Goal: Task Accomplishment & Management: Use online tool/utility

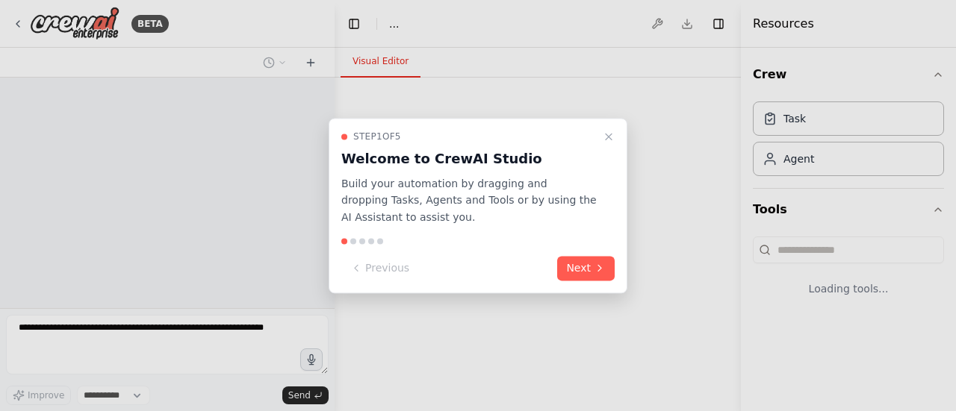
select select "****"
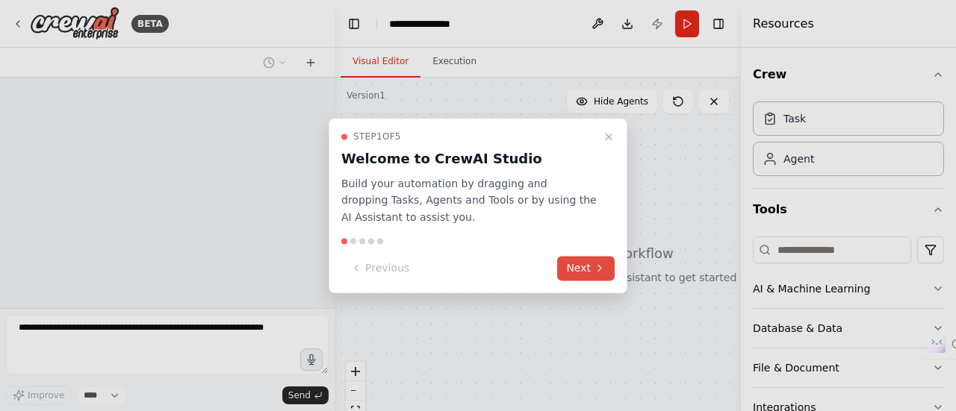
click at [572, 268] on button "Next" at bounding box center [585, 268] width 57 height 25
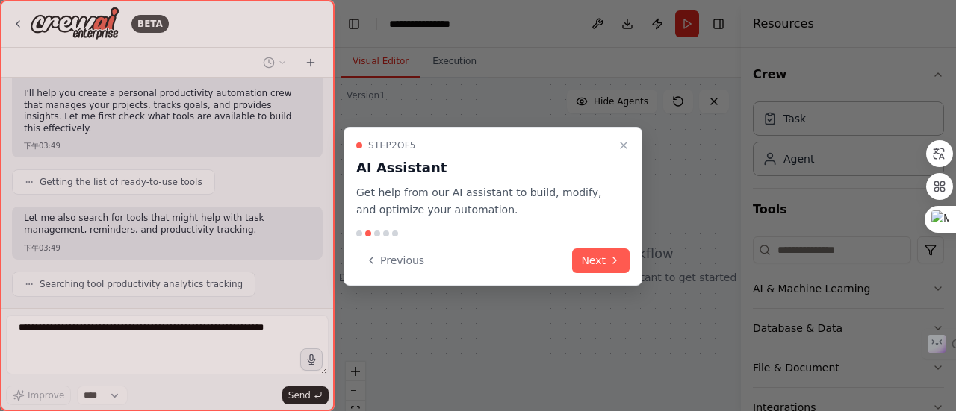
scroll to position [424, 0]
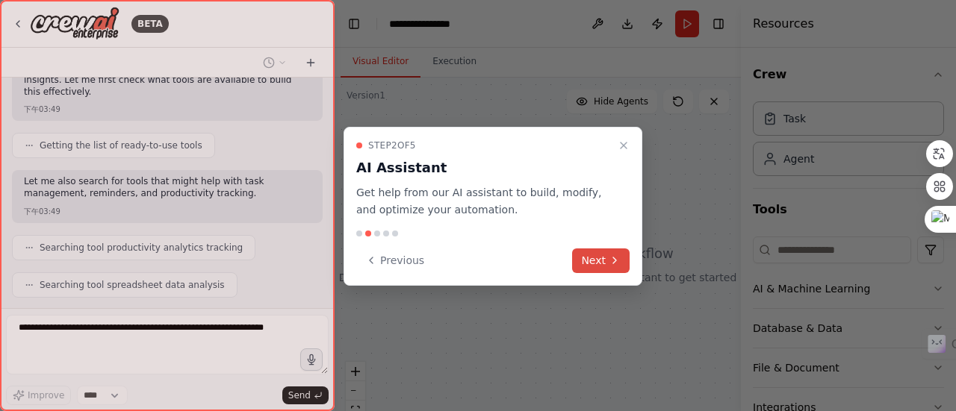
click at [600, 259] on button "Next" at bounding box center [600, 261] width 57 height 25
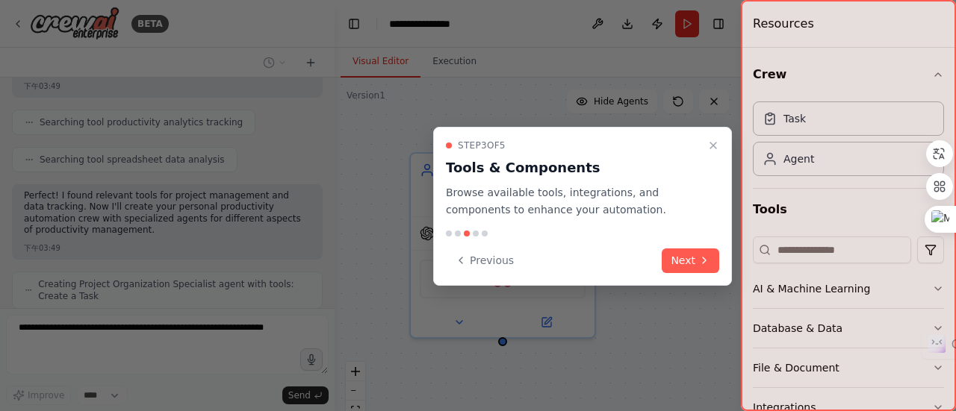
scroll to position [561, 0]
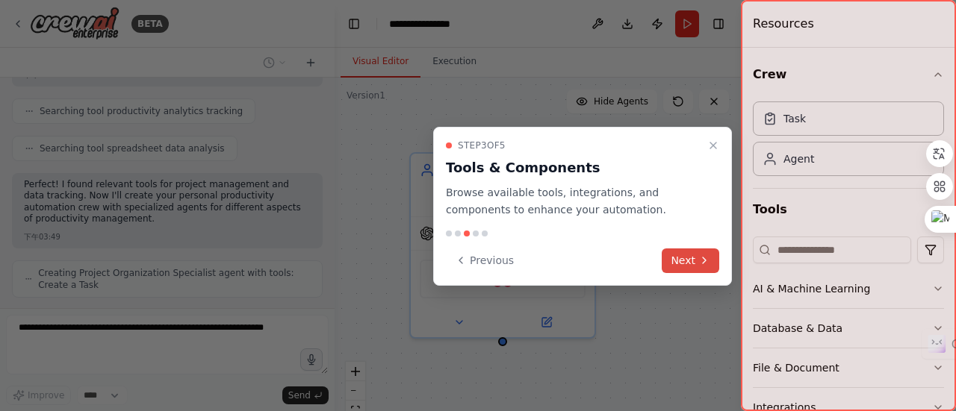
click at [682, 267] on button "Next" at bounding box center [689, 261] width 57 height 25
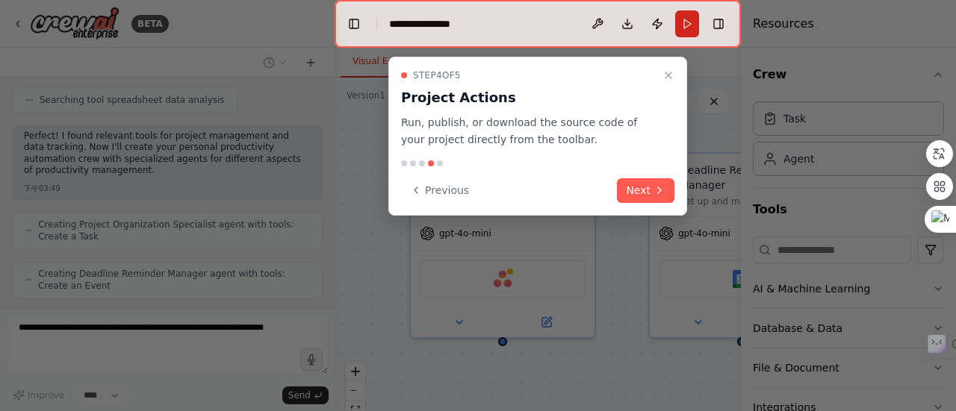
scroll to position [646, 0]
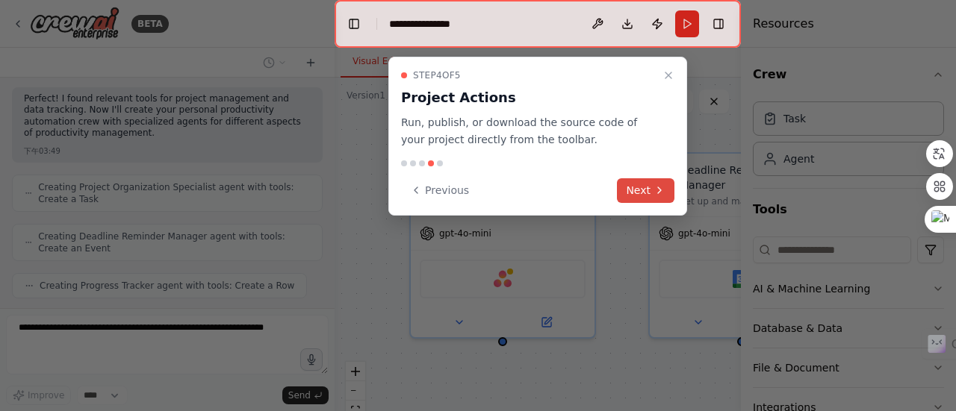
click at [630, 179] on button "Next" at bounding box center [645, 190] width 57 height 25
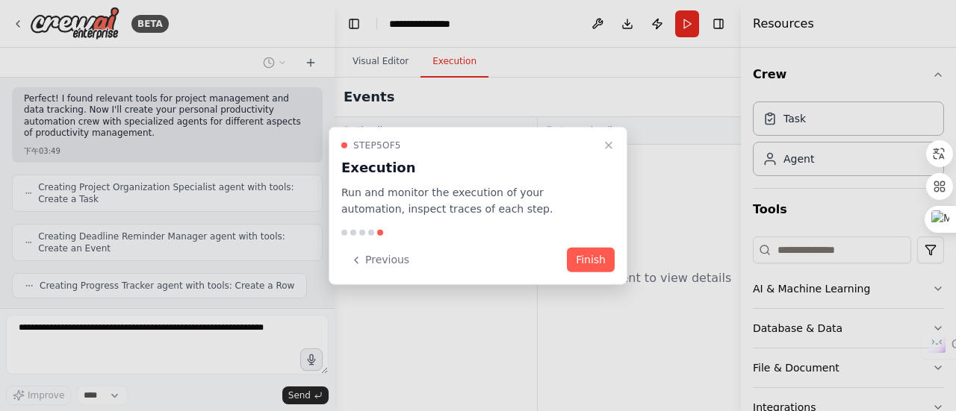
scroll to position [695, 0]
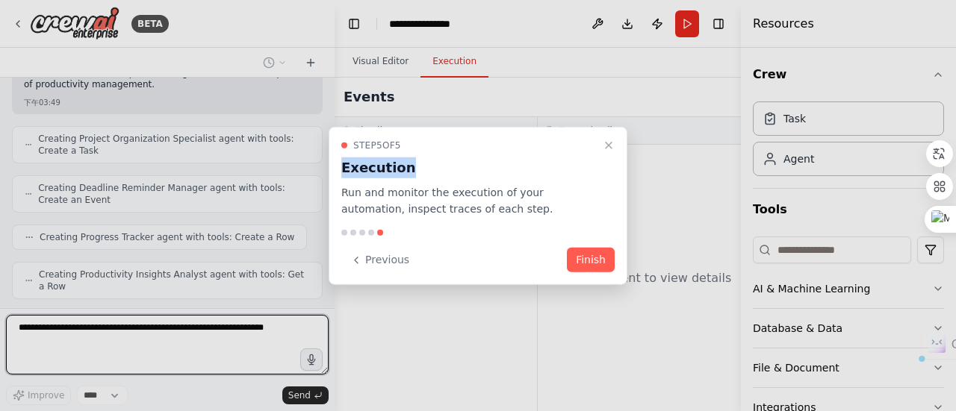
drag, startPoint x: 490, startPoint y: 153, endPoint x: 455, endPoint y: 146, distance: 35.7
click at [455, 146] on div "Step 5 of 5 Execution Run and monitor the execution of your automation, inspect…" at bounding box center [477, 178] width 273 height 79
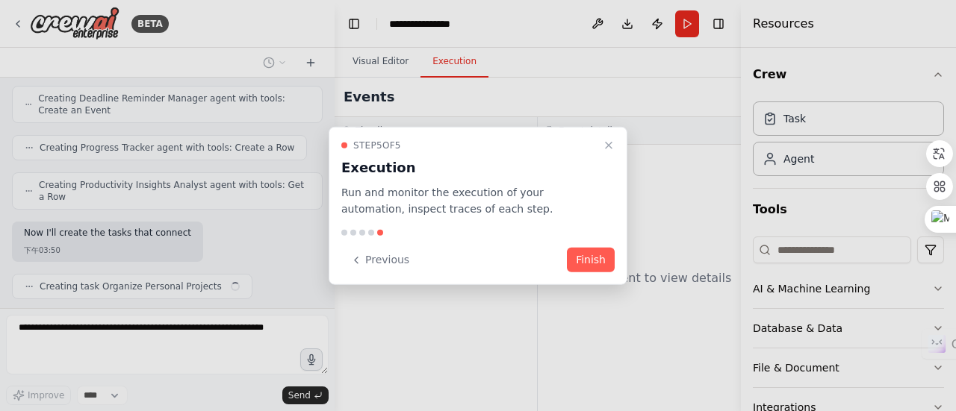
click at [455, 146] on div "Step 5 of 5" at bounding box center [468, 145] width 255 height 12
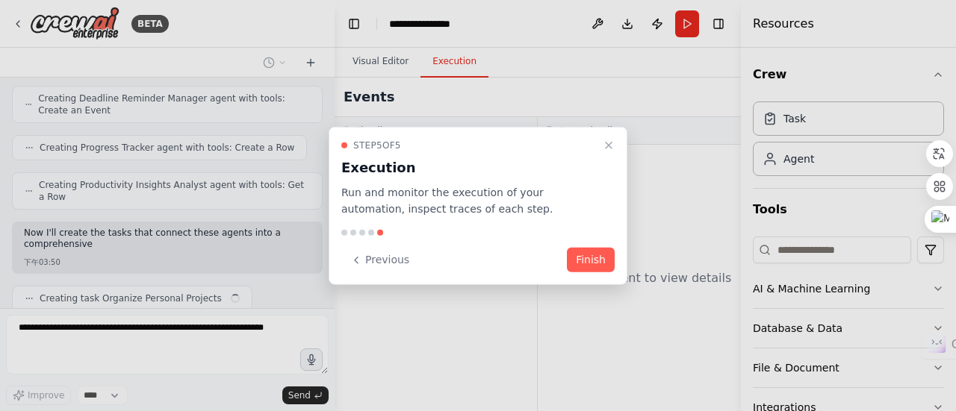
scroll to position [796, 0]
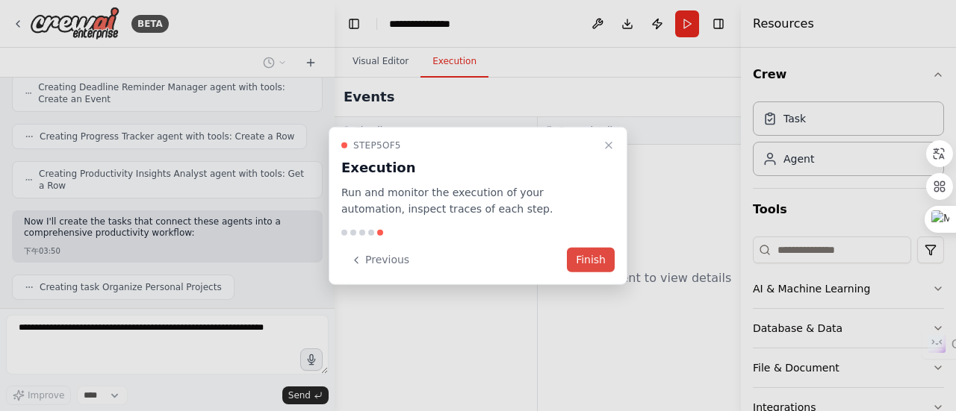
click at [588, 258] on button "Finish" at bounding box center [591, 260] width 48 height 25
click at [0, 0] on div "Project Organization Specialist Organize and structure {user_name}'s personal p…" at bounding box center [0, 0] width 0 height 0
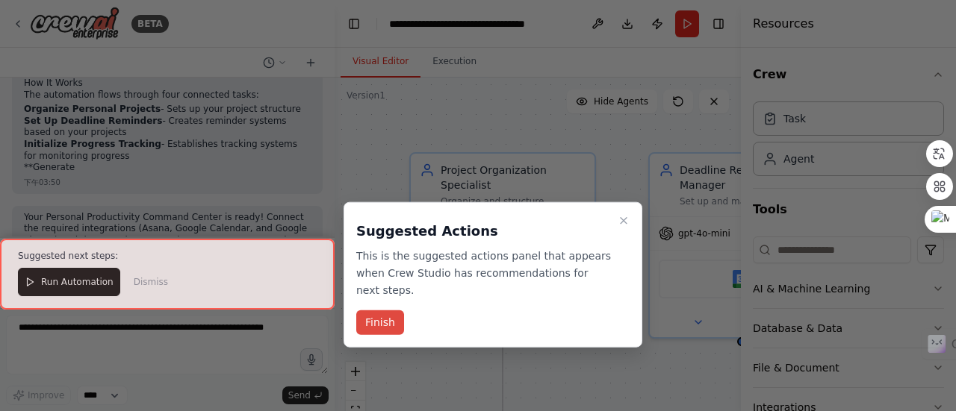
scroll to position [1565, 0]
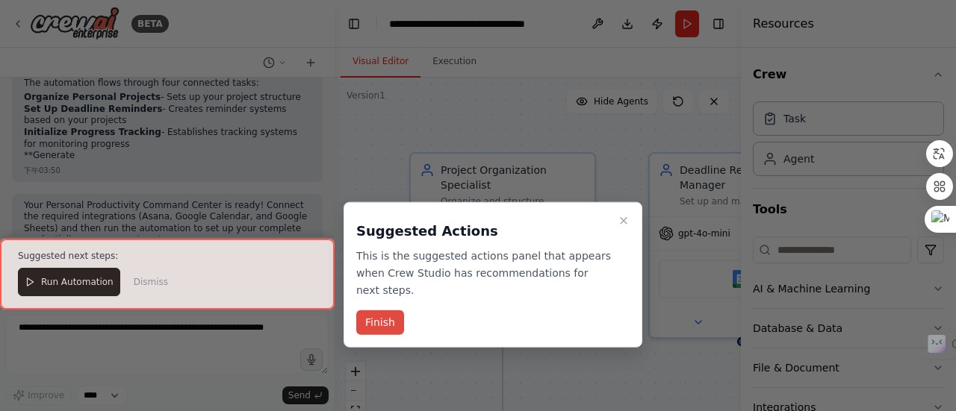
click at [399, 325] on button "Finish" at bounding box center [380, 323] width 48 height 25
click at [382, 316] on div ".deletable-edge-delete-btn { width: 20px; height: 20px; border: 0px solid #ffff…" at bounding box center [537, 264] width 406 height 373
click at [102, 293] on button "Run Automation" at bounding box center [69, 282] width 102 height 28
click at [102, 269] on div "Your Personal Productivity Command Center is ready! Connect the required integr…" at bounding box center [167, 231] width 311 height 75
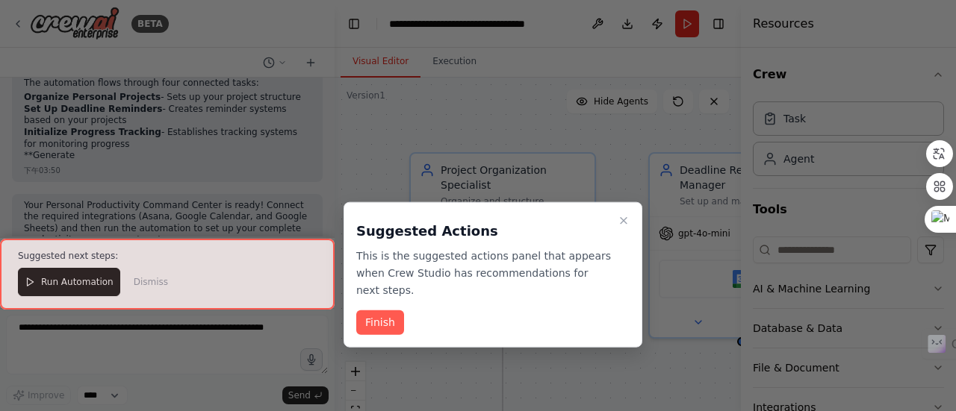
click at [102, 269] on div "Your Personal Productivity Command Center is ready! Connect the required integr…" at bounding box center [167, 231] width 311 height 75
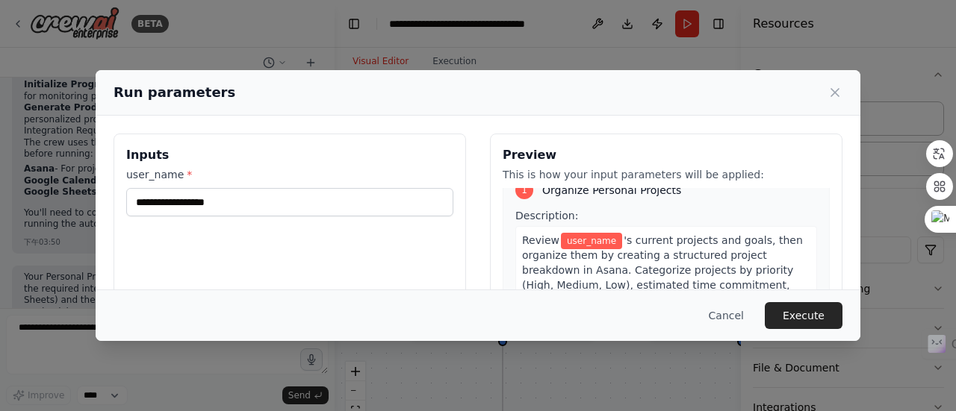
scroll to position [0, 0]
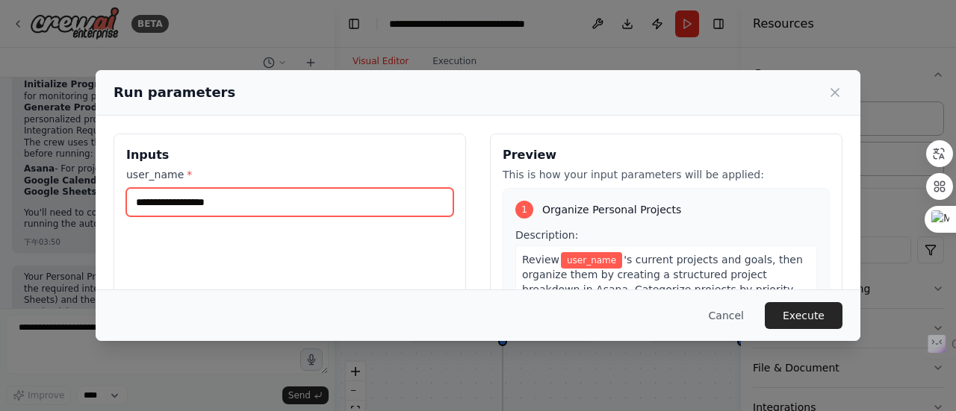
click at [334, 196] on input "user_name *" at bounding box center [289, 202] width 327 height 28
type input "*******"
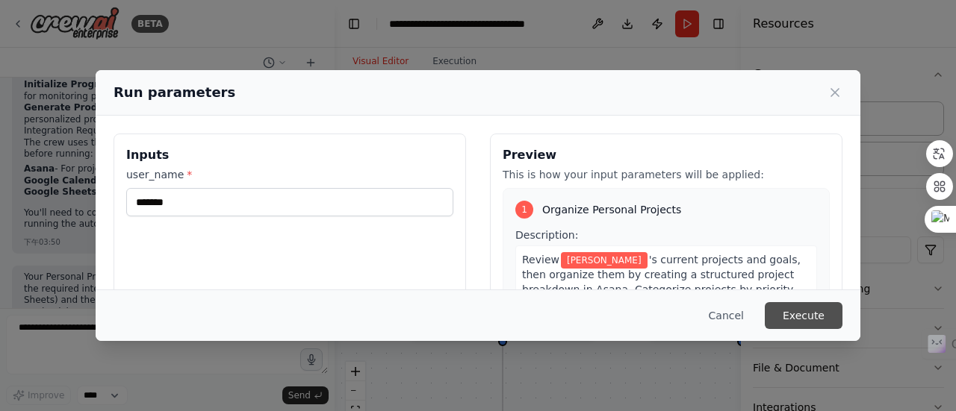
click at [771, 313] on button "Execute" at bounding box center [803, 315] width 78 height 27
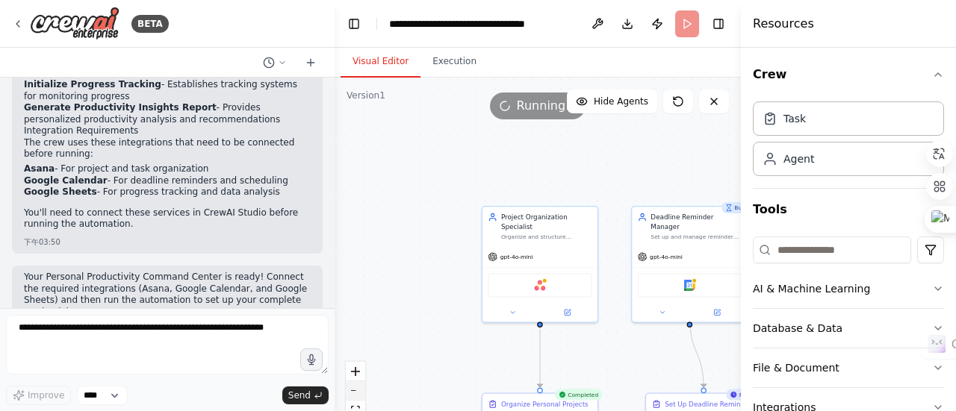
click at [357, 391] on icon "zoom out" at bounding box center [355, 390] width 9 height 1
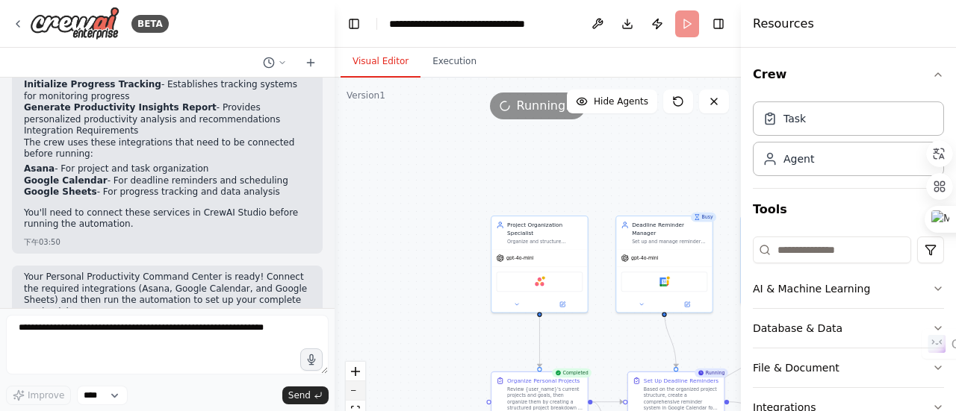
click at [357, 391] on icon "zoom out" at bounding box center [355, 390] width 9 height 1
click at [357, 391] on div "React Flow controls" at bounding box center [355, 401] width 19 height 78
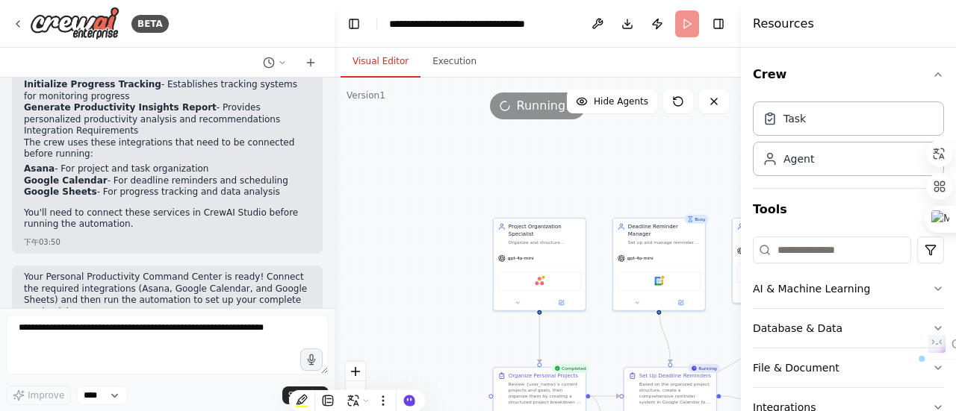
click at [357, 391] on div at bounding box center [355, 400] width 30 height 21
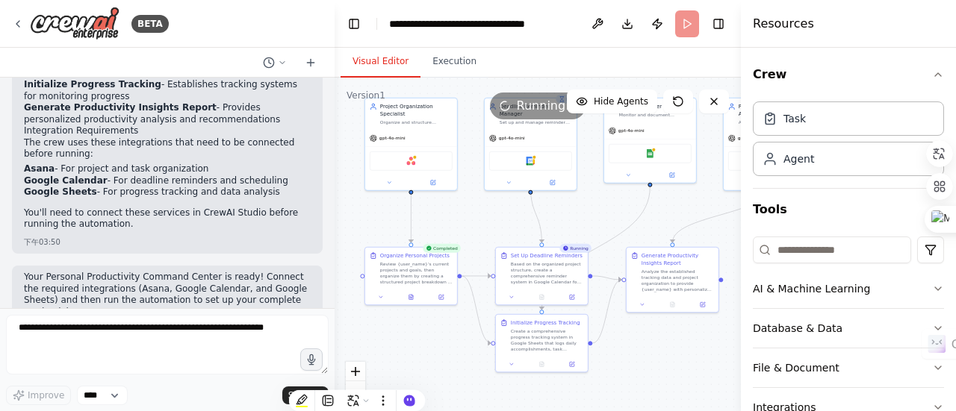
drag, startPoint x: 460, startPoint y: 326, endPoint x: 331, endPoint y: 206, distance: 175.9
click at [331, 206] on div "BETA Create a crew that helps organize your personal projects, sets reminders f…" at bounding box center [478, 205] width 956 height 411
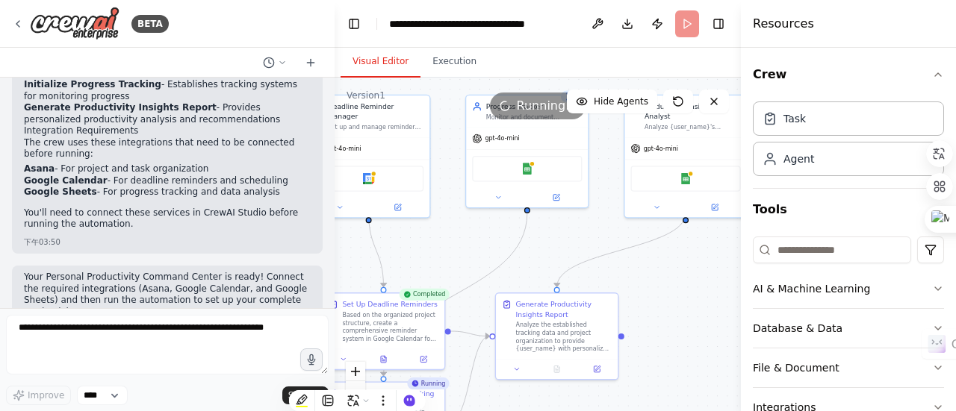
drag, startPoint x: 500, startPoint y: 225, endPoint x: 320, endPoint y: 259, distance: 183.2
click at [320, 259] on div "BETA Create a crew that helps organize your personal projects, sets reminders f…" at bounding box center [478, 205] width 956 height 411
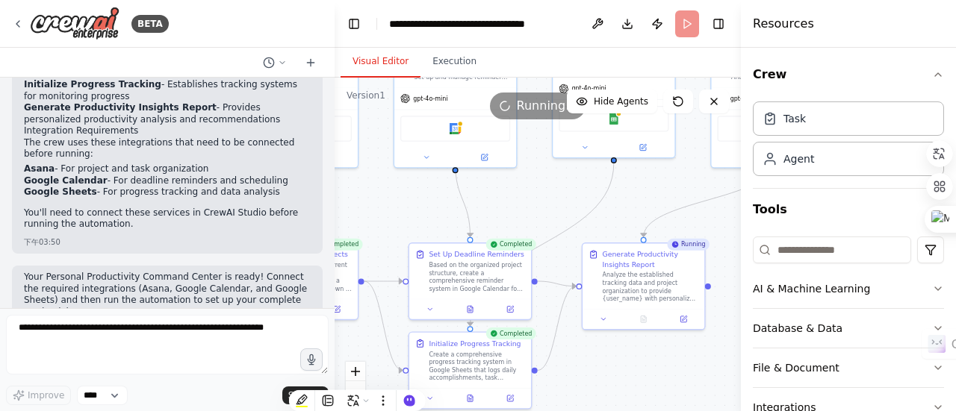
drag, startPoint x: 483, startPoint y: 246, endPoint x: 570, endPoint y: 196, distance: 100.0
click at [570, 196] on div ".deletable-edge-delete-btn { width: 20px; height: 20px; border: 0px solid #ffff…" at bounding box center [537, 264] width 406 height 373
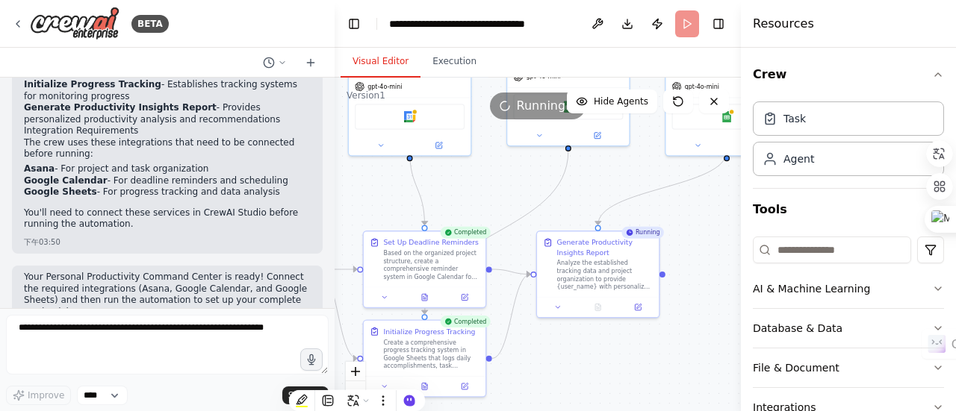
drag, startPoint x: 570, startPoint y: 196, endPoint x: 524, endPoint y: 184, distance: 47.1
click at [524, 184] on div ".deletable-edge-delete-btn { width: 20px; height: 20px; border: 0px solid #ffff…" at bounding box center [537, 264] width 406 height 373
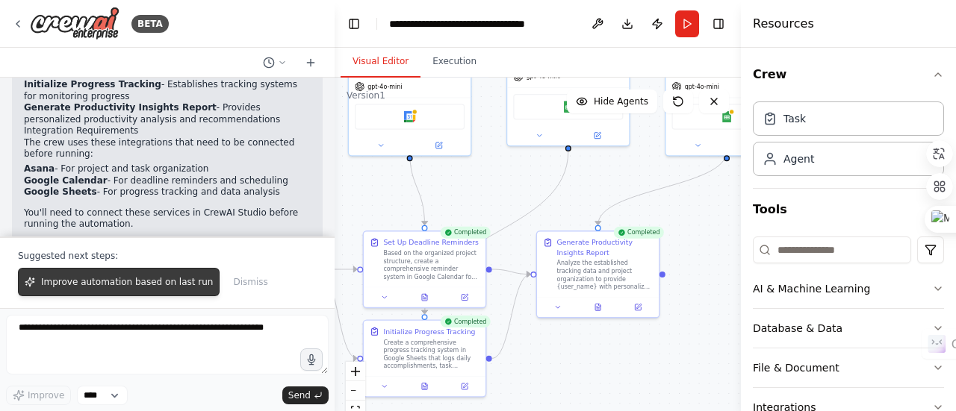
click at [194, 278] on span "Improve automation based on last run" at bounding box center [127, 282] width 172 height 12
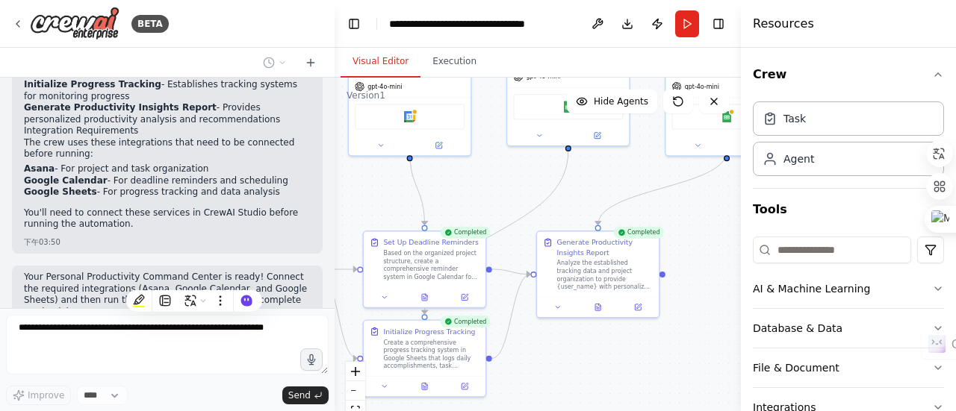
scroll to position [1651, 0]
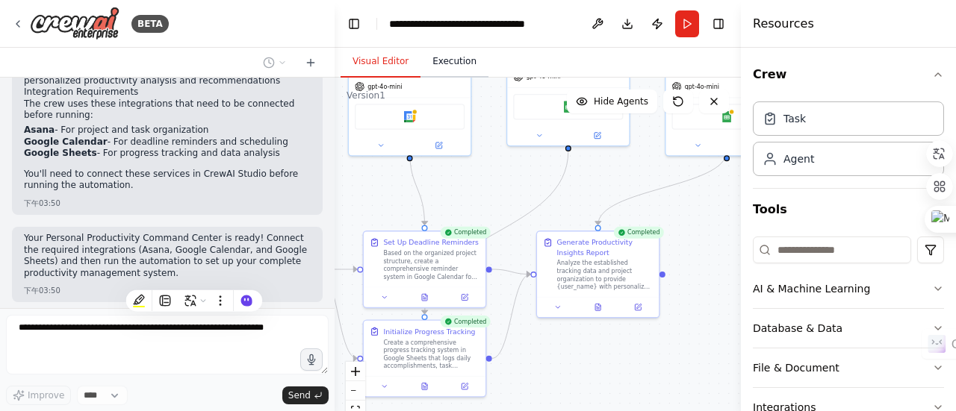
click at [445, 68] on button "Execution" at bounding box center [454, 61] width 68 height 31
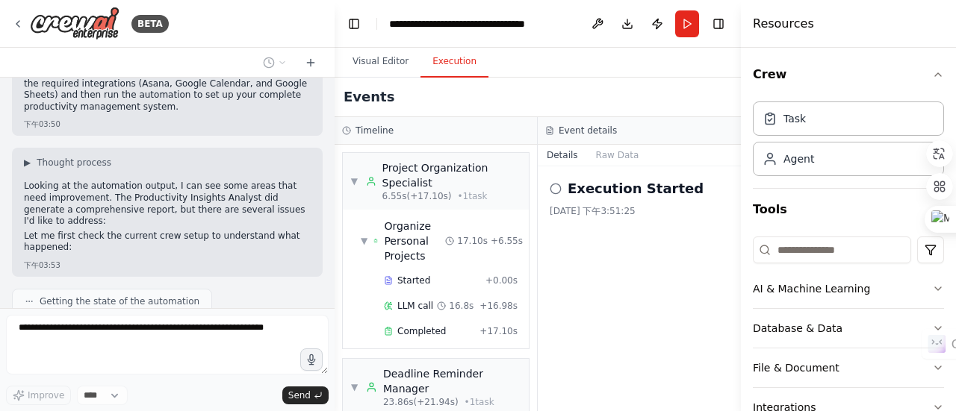
scroll to position [1829, 0]
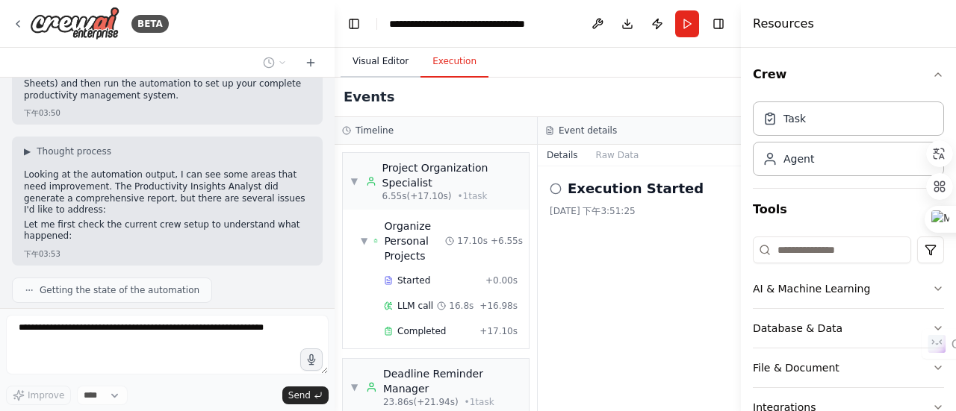
click at [372, 69] on button "Visual Editor" at bounding box center [380, 61] width 80 height 31
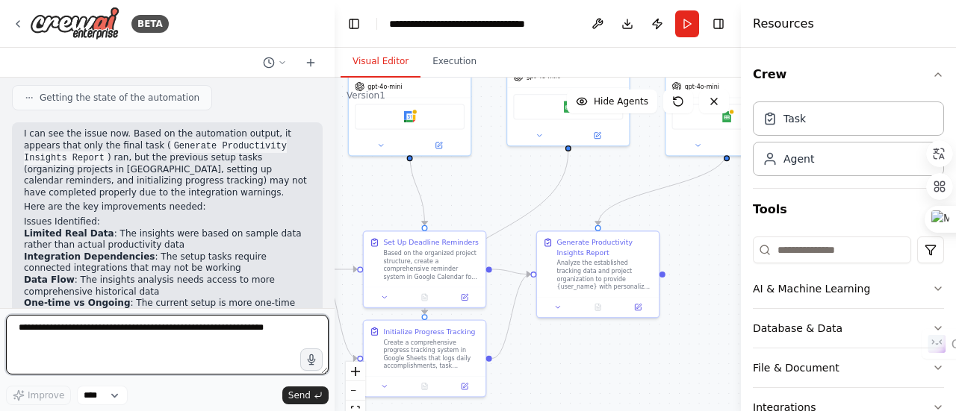
scroll to position [1951, 0]
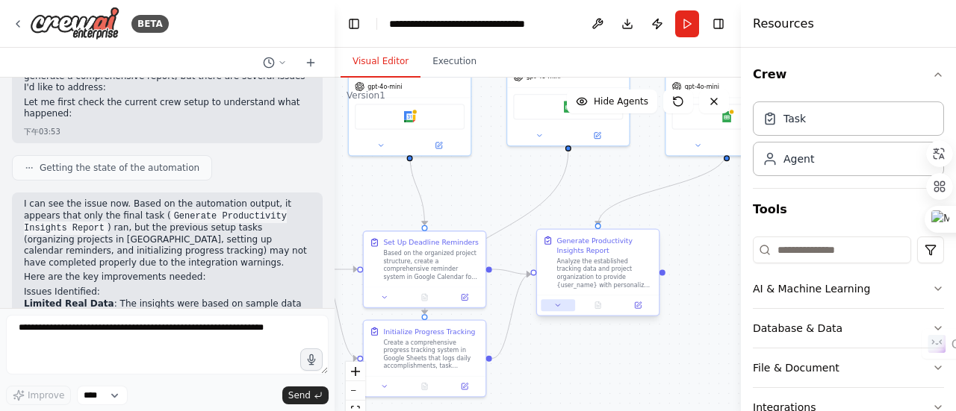
click at [560, 310] on button at bounding box center [557, 305] width 34 height 12
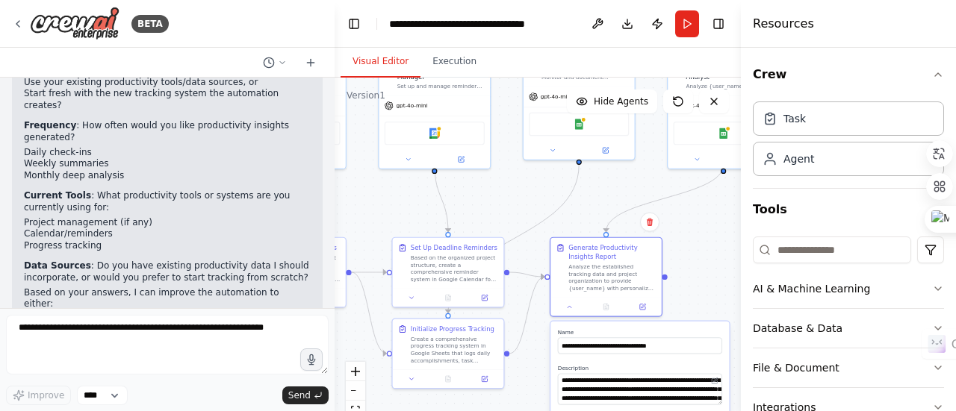
scroll to position [2357, 0]
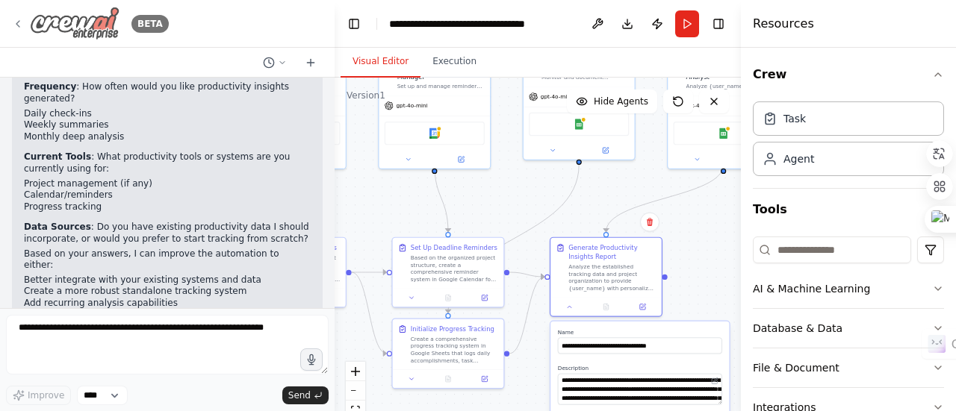
click at [81, 29] on img at bounding box center [75, 24] width 90 height 34
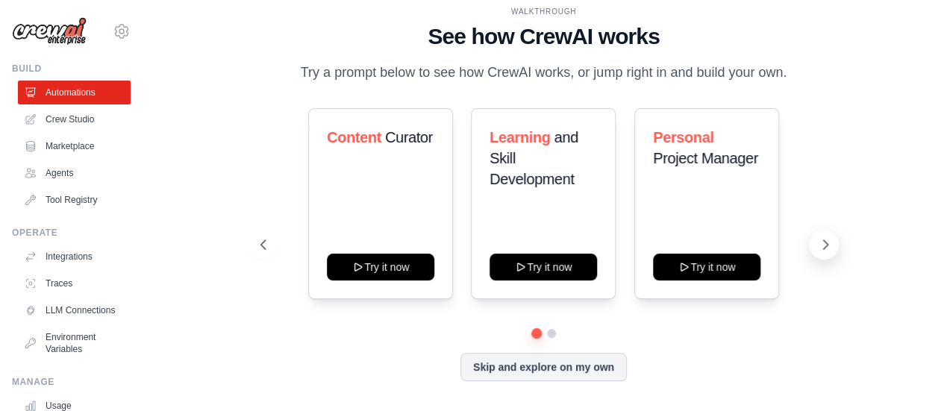
click at [823, 255] on button at bounding box center [824, 245] width 30 height 30
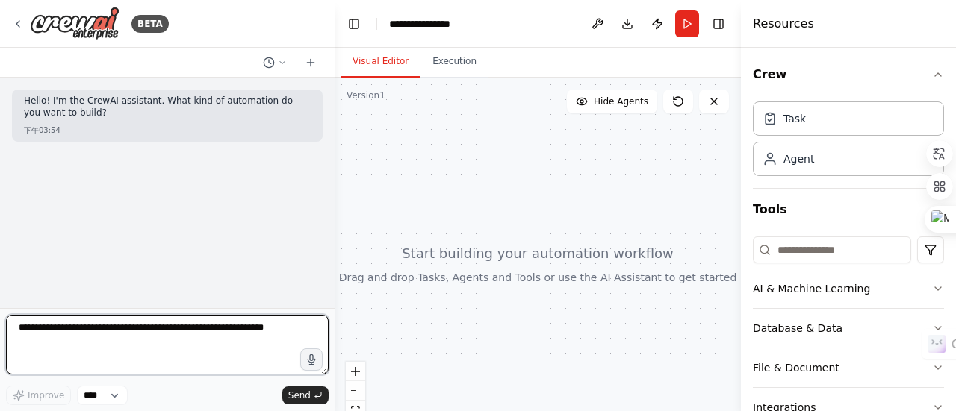
click at [128, 332] on textarea at bounding box center [167, 345] width 322 height 60
paste textarea "**********"
click at [24, 329] on textarea "**********" at bounding box center [167, 345] width 322 height 60
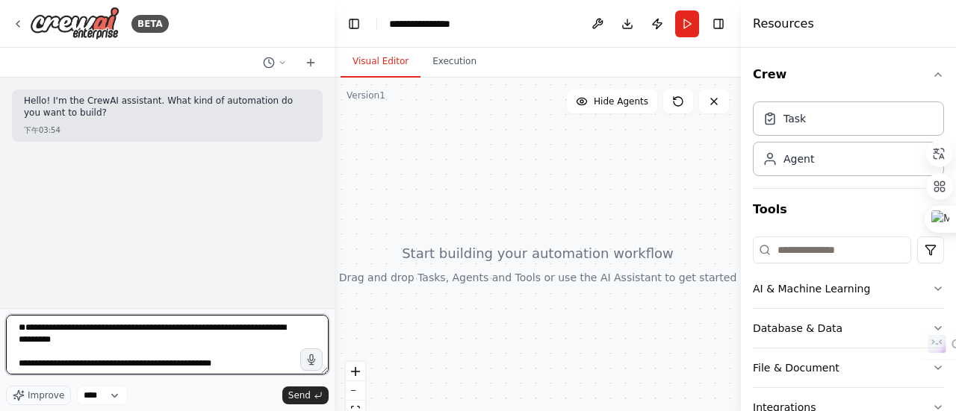
paste textarea "**********"
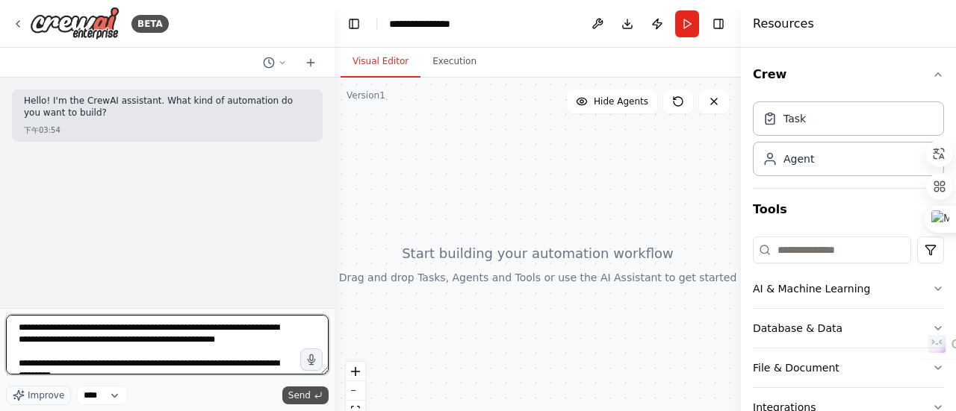
type textarea "**********"
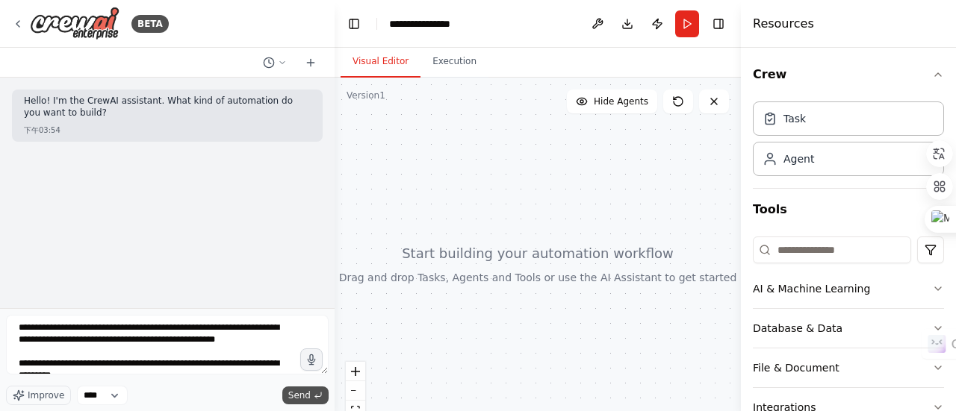
click at [293, 393] on span "Send" at bounding box center [299, 396] width 22 height 12
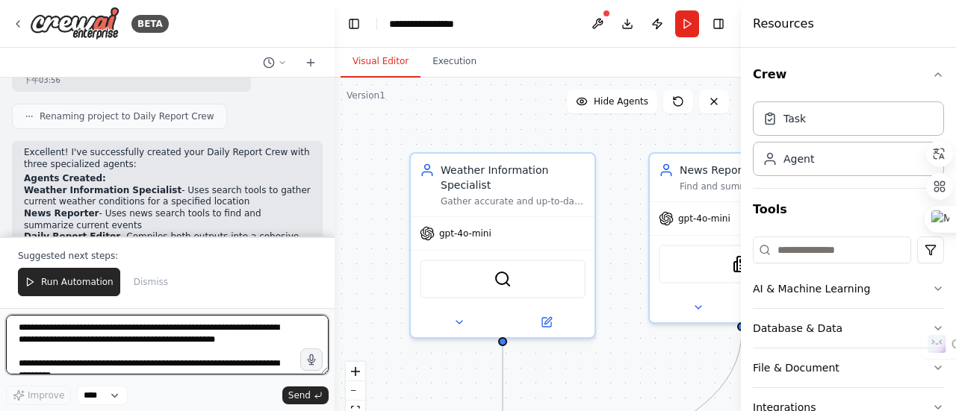
scroll to position [1084, 0]
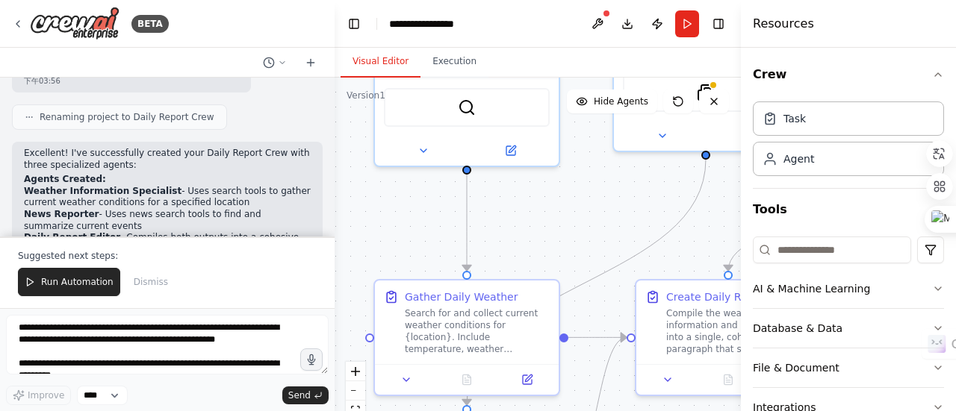
drag, startPoint x: 384, startPoint y: 255, endPoint x: 363, endPoint y: 128, distance: 127.9
click at [347, 81] on div ".deletable-edge-delete-btn { width: 20px; height: 20px; border: 0px solid #ffff…" at bounding box center [537, 264] width 406 height 373
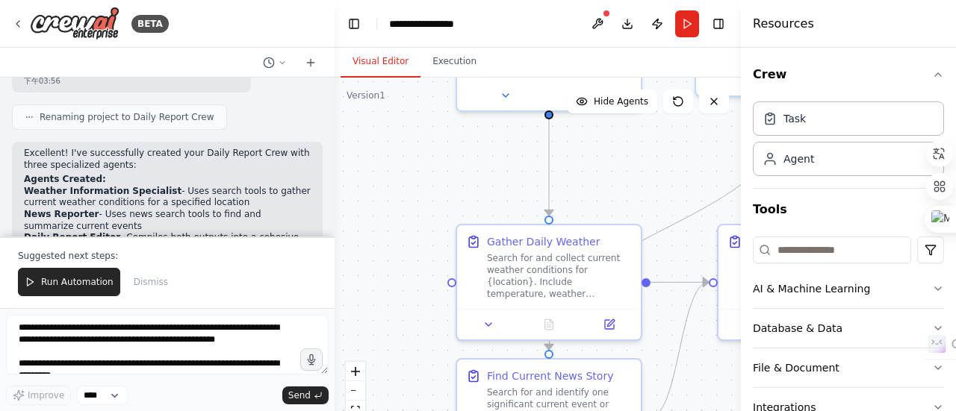
drag, startPoint x: 539, startPoint y: 243, endPoint x: 622, endPoint y: 190, distance: 98.4
click at [622, 190] on div ".deletable-edge-delete-btn { width: 20px; height: 20px; border: 0px solid #ffff…" at bounding box center [537, 264] width 406 height 373
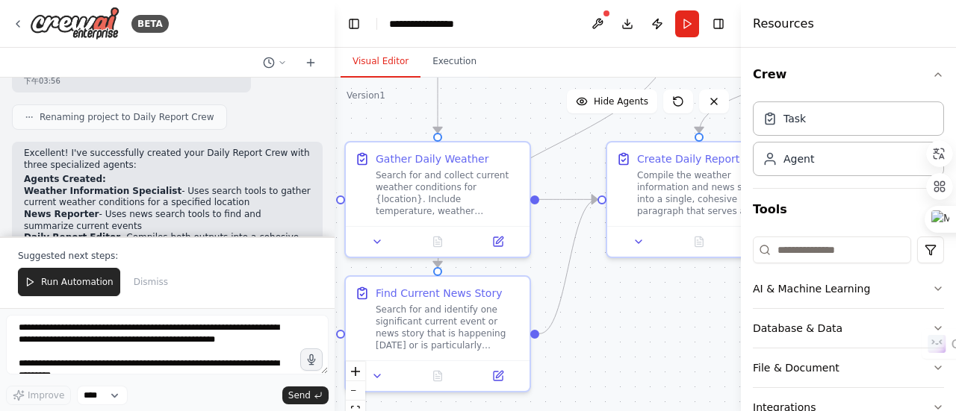
drag, startPoint x: 517, startPoint y: 207, endPoint x: 406, endPoint y: 124, distance: 138.7
click at [406, 124] on div ".deletable-edge-delete-btn { width: 20px; height: 20px; border: 0px solid #ffff…" at bounding box center [537, 264] width 406 height 373
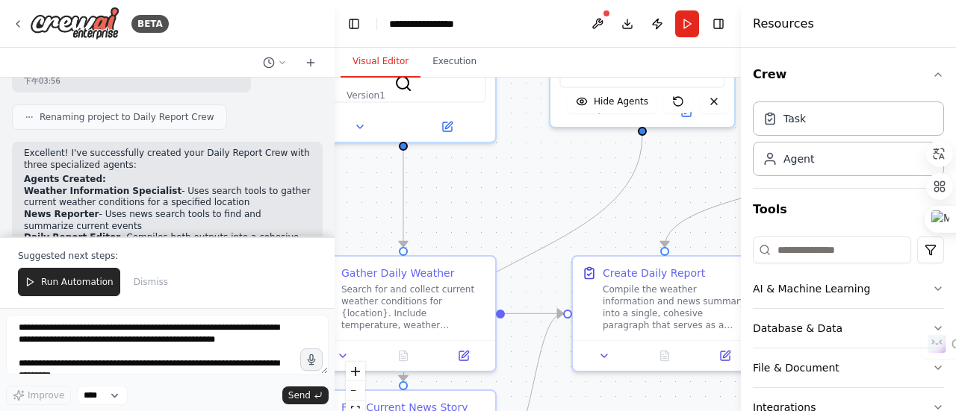
drag, startPoint x: 579, startPoint y: 285, endPoint x: 545, endPoint y: 399, distance: 119.3
click at [545, 399] on div ".deletable-edge-delete-btn { width: 20px; height: 20px; border: 0px solid #ffff…" at bounding box center [537, 264] width 406 height 373
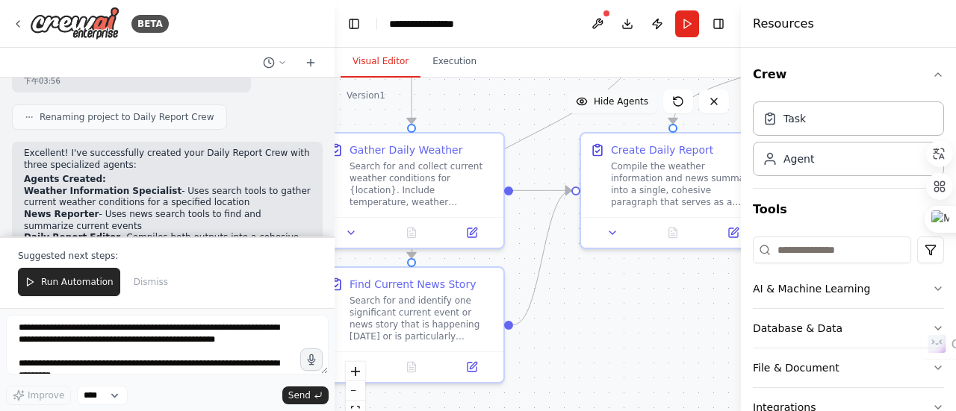
drag, startPoint x: 623, startPoint y: 234, endPoint x: 632, endPoint y: 111, distance: 123.4
click at [632, 111] on div "Version 1 Show Tools Hide Agents .deletable-edge-delete-btn { width: 20px; heig…" at bounding box center [537, 264] width 406 height 373
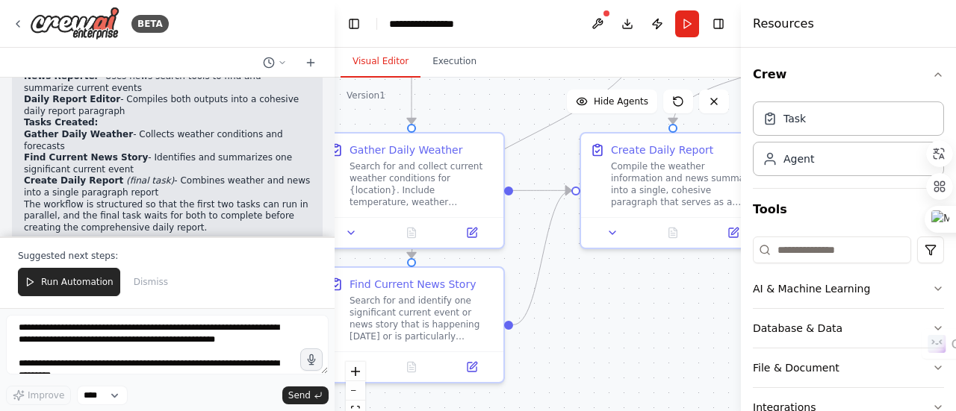
scroll to position [1221, 0]
click at [96, 283] on span "Run Automation" at bounding box center [77, 282] width 72 height 12
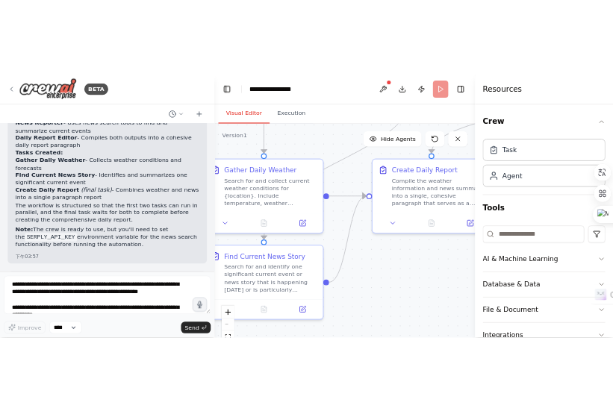
scroll to position [1278, 0]
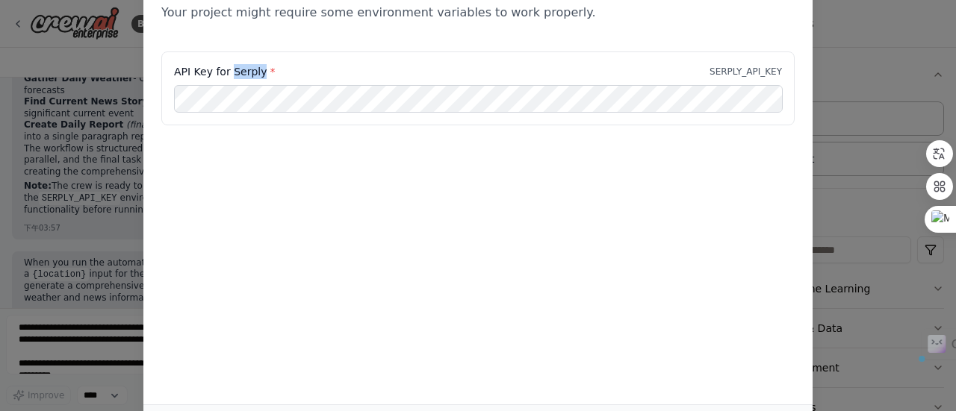
drag, startPoint x: 228, startPoint y: 71, endPoint x: 260, endPoint y: 72, distance: 31.4
click at [260, 72] on label "API Key for Serply *" at bounding box center [224, 71] width 101 height 15
copy label "Serply"
click at [261, 182] on div "API Key for Serply * SERPLY_API_KEY" at bounding box center [477, 126] width 669 height 149
click at [373, 40] on div "Environment configuration Your project might require some environment variables…" at bounding box center [477, 4] width 669 height 96
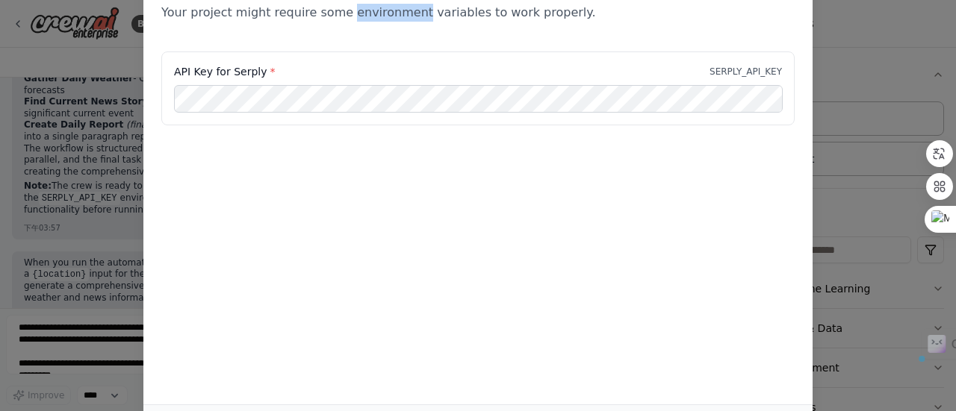
click at [373, 40] on div "Environment configuration Your project might require some environment variables…" at bounding box center [477, 4] width 669 height 96
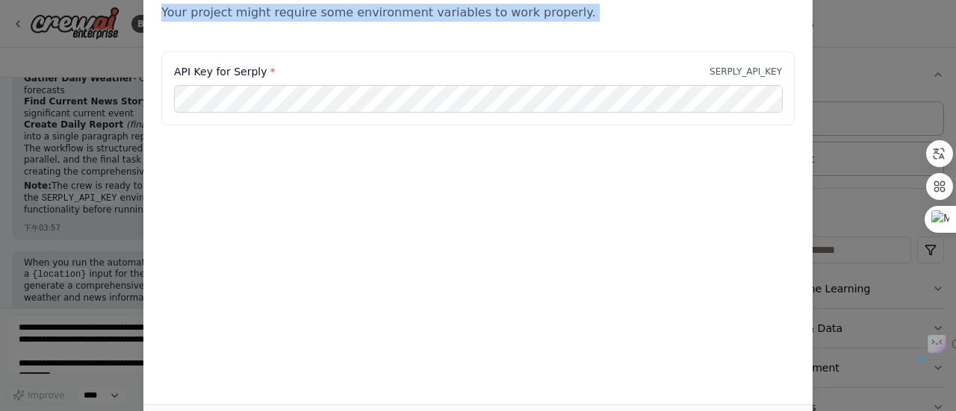
click at [373, 40] on div "Environment configuration Your project might require some environment variables…" at bounding box center [477, 4] width 669 height 96
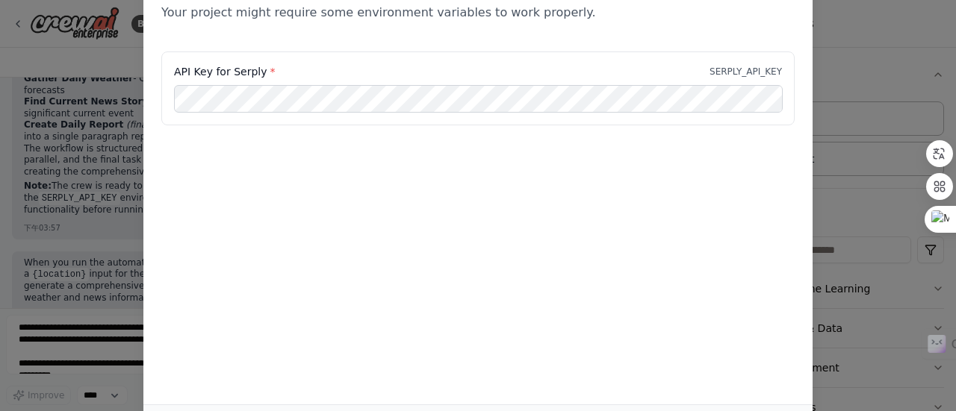
click at [372, 237] on div "Environment configuration Your project might require some environment variables…" at bounding box center [477, 180] width 669 height 449
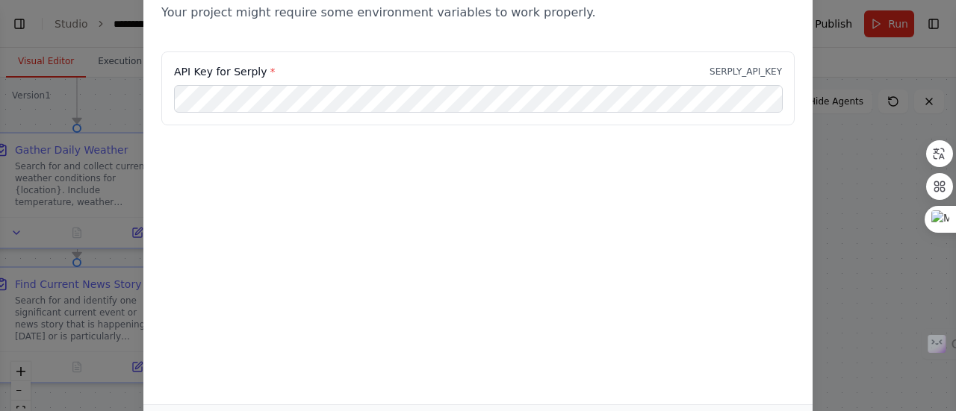
click at [876, 90] on div "Environment configuration Your project might require some environment variables…" at bounding box center [478, 205] width 956 height 411
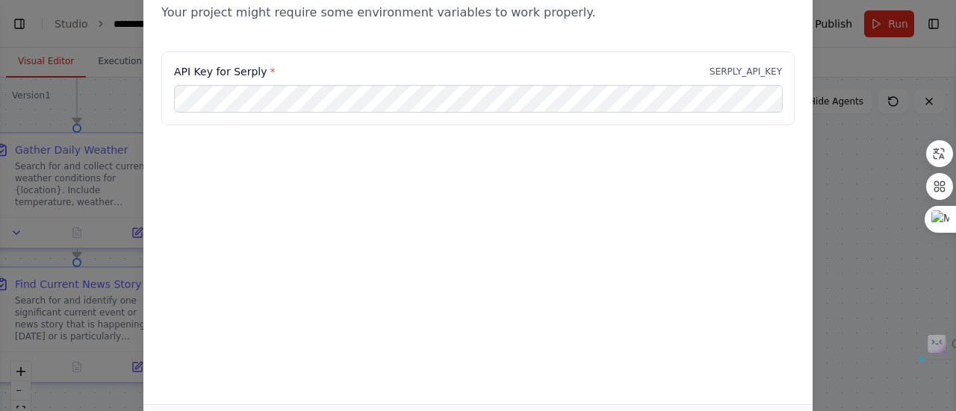
click at [534, 35] on div "Environment configuration Your project might require some environment variables…" at bounding box center [477, 4] width 669 height 96
click at [502, 159] on div "API Key for Serply * SERPLY_API_KEY" at bounding box center [477, 126] width 669 height 149
click at [502, 158] on div "API Key for Serply * SERPLY_API_KEY" at bounding box center [477, 126] width 669 height 149
click at [505, 158] on div "API Key for Serply * SERPLY_API_KEY" at bounding box center [477, 126] width 669 height 149
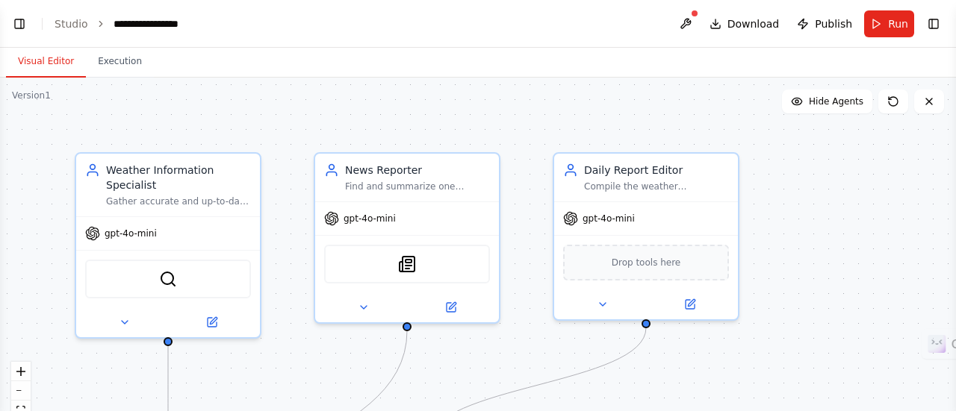
scroll to position [933, 0]
click at [27, 28] on button "Toggle Left Sidebar" at bounding box center [19, 23] width 21 height 21
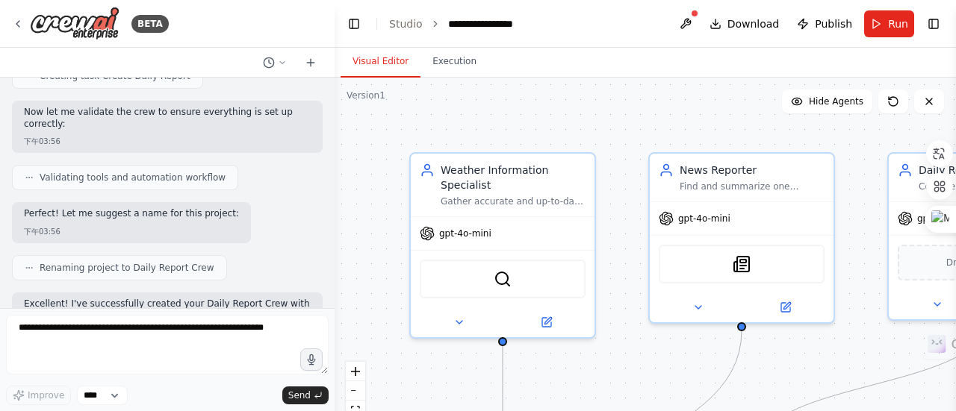
scroll to position [1278, 0]
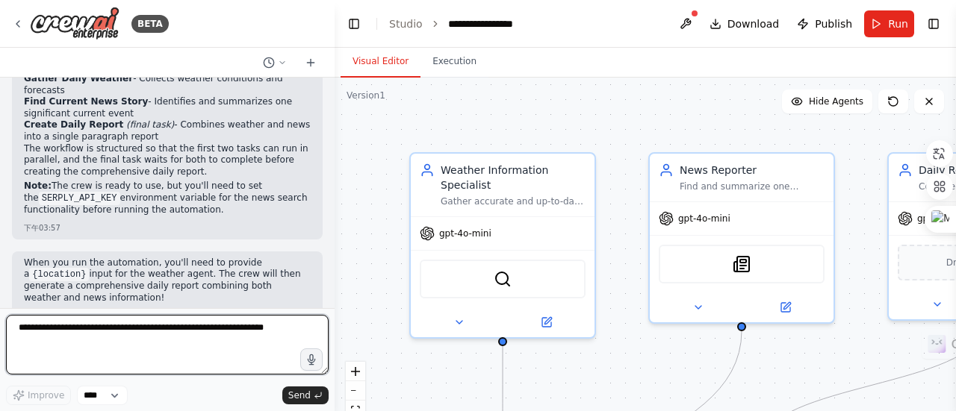
click at [140, 346] on textarea at bounding box center [167, 345] width 322 height 60
click at [0, 0] on div "*******" at bounding box center [0, 0] width 0 height 0
click at [0, 0] on span "**********" at bounding box center [0, 0] width 0 height 0
type textarea "**********"
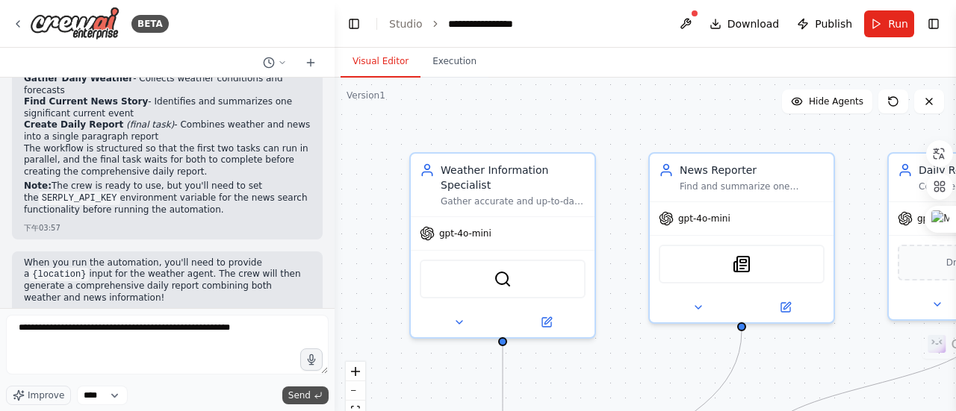
click at [290, 402] on span "Send" at bounding box center [299, 396] width 22 height 12
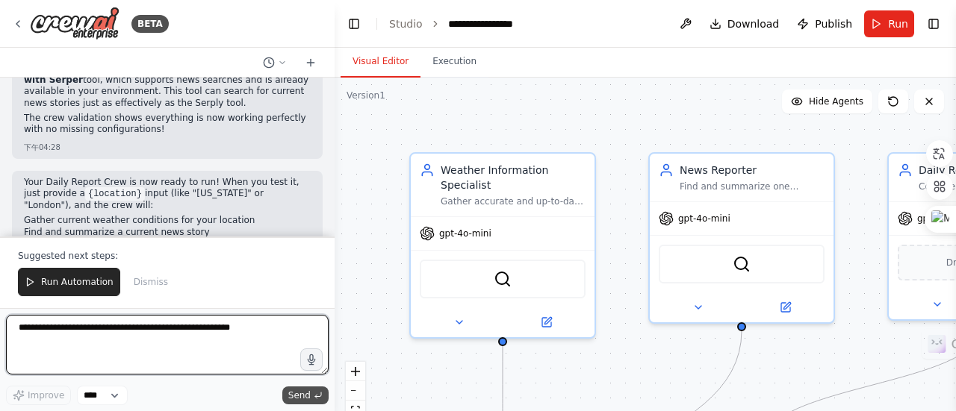
scroll to position [2211, 0]
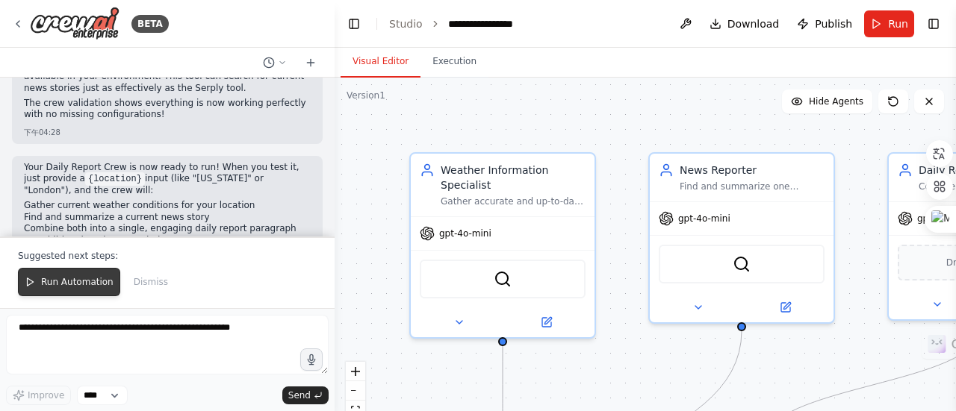
click at [60, 292] on button "Run Automation" at bounding box center [69, 282] width 102 height 28
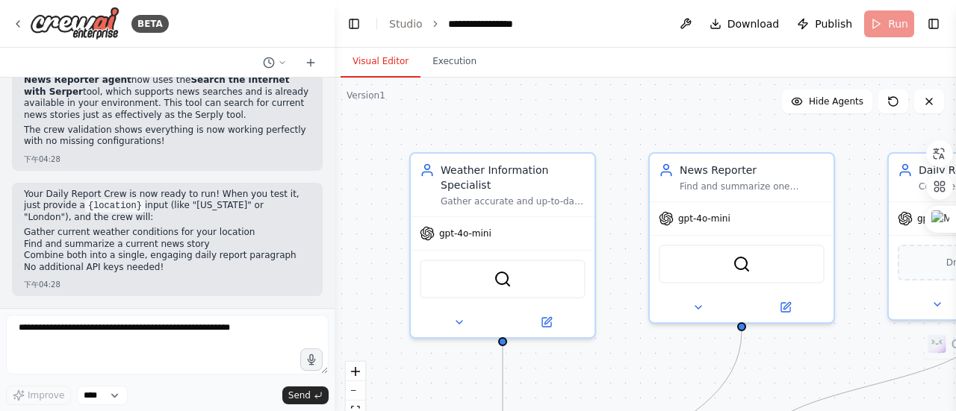
scroll to position [2140, 0]
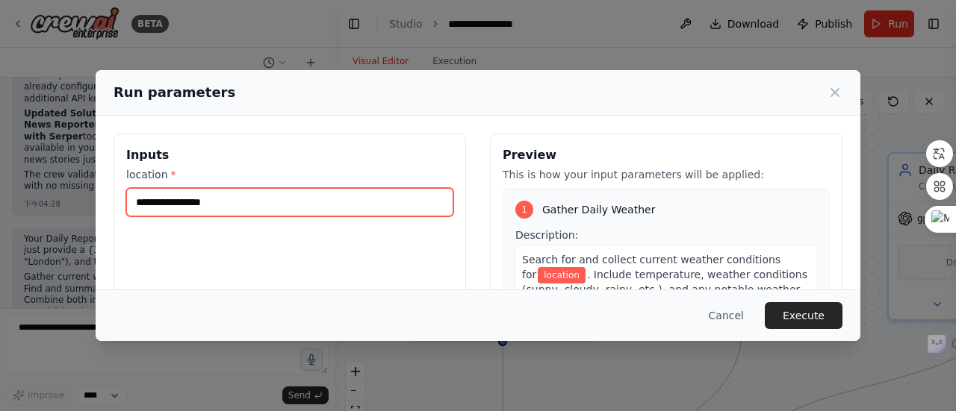
click at [237, 205] on input "location *" at bounding box center [289, 202] width 327 height 28
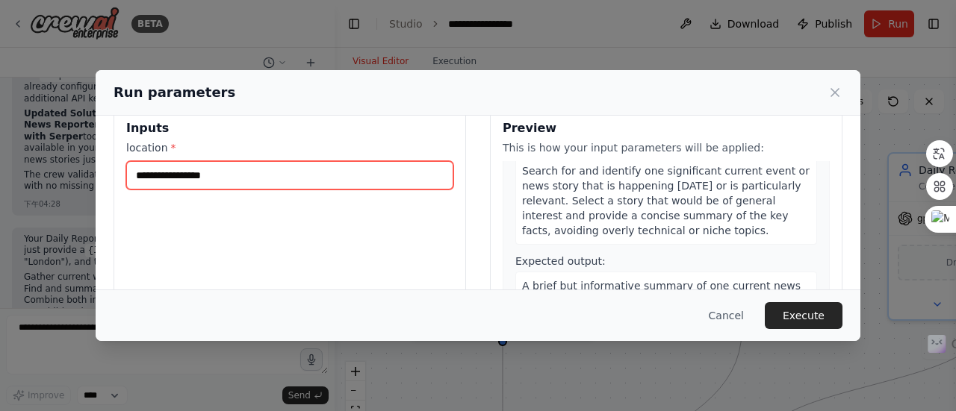
scroll to position [333, 0]
click at [305, 166] on input "location *" at bounding box center [289, 175] width 327 height 28
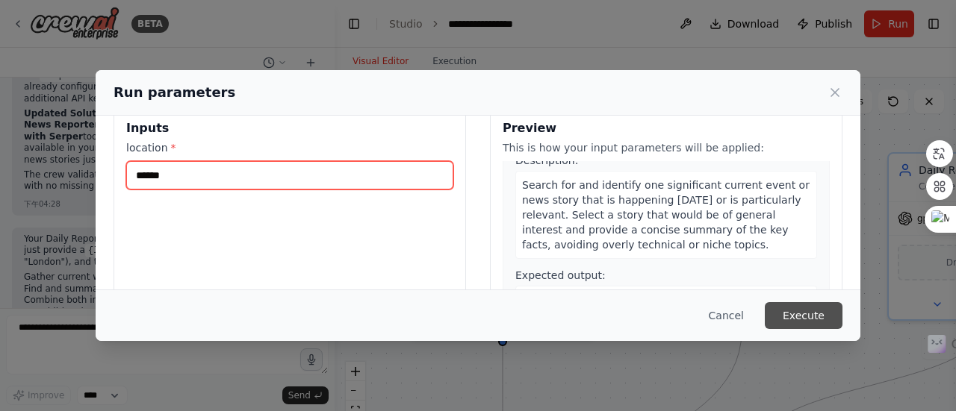
type input "******"
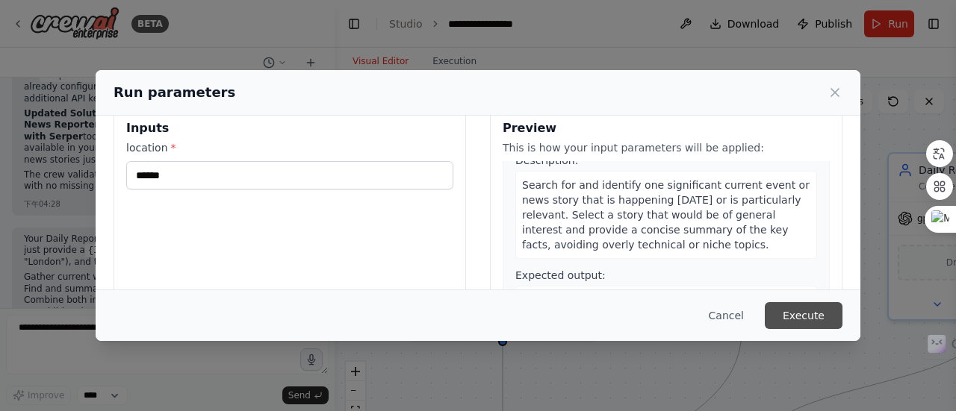
click at [806, 317] on button "Execute" at bounding box center [803, 315] width 78 height 27
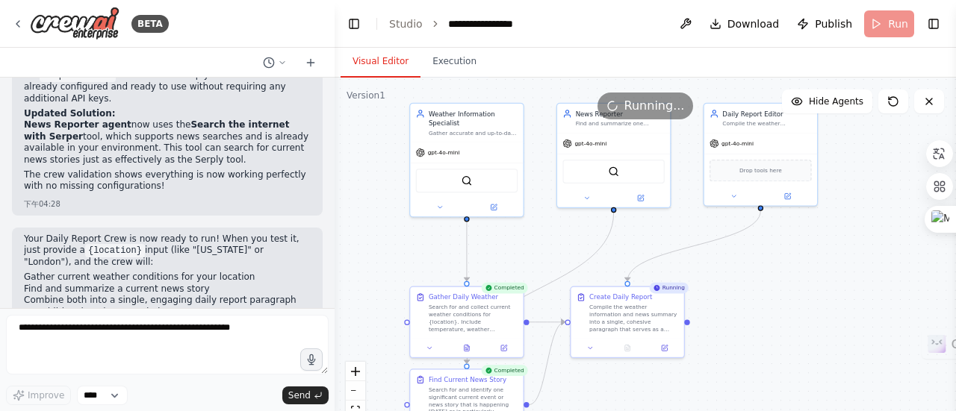
drag, startPoint x: 611, startPoint y: 322, endPoint x: 535, endPoint y: 243, distance: 109.8
click at [535, 243] on div ".deletable-edge-delete-btn { width: 20px; height: 20px; border: 0px solid #ffff…" at bounding box center [644, 264] width 621 height 373
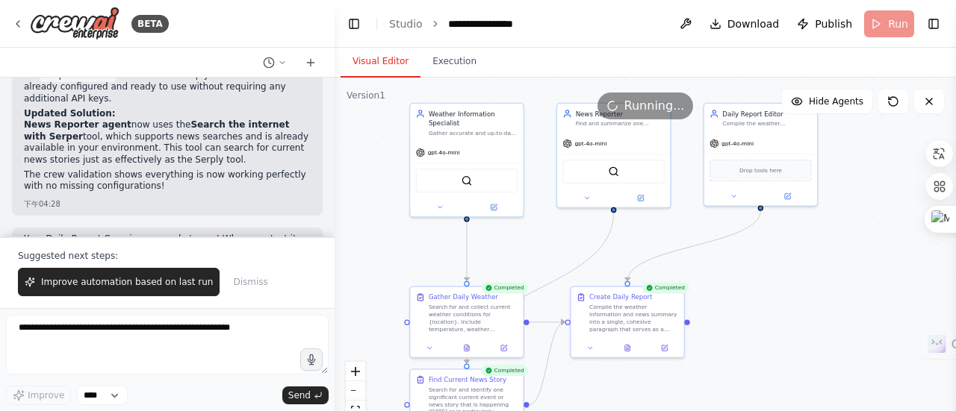
scroll to position [2211, 0]
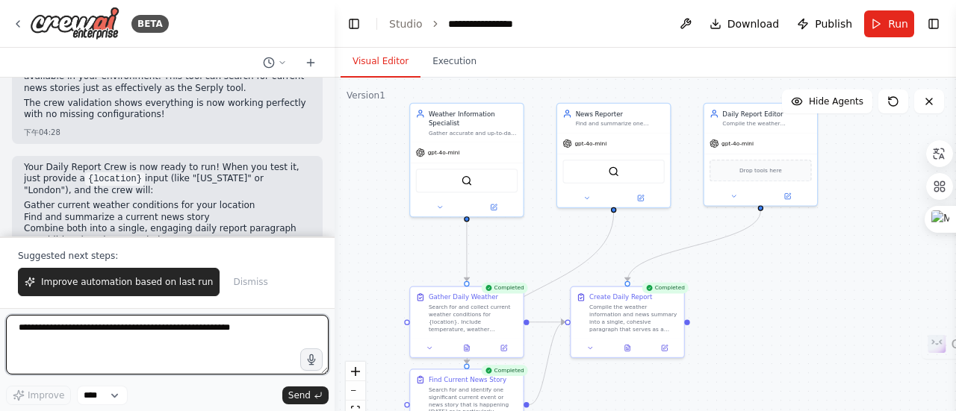
click at [213, 331] on textarea "**********" at bounding box center [167, 345] width 322 height 60
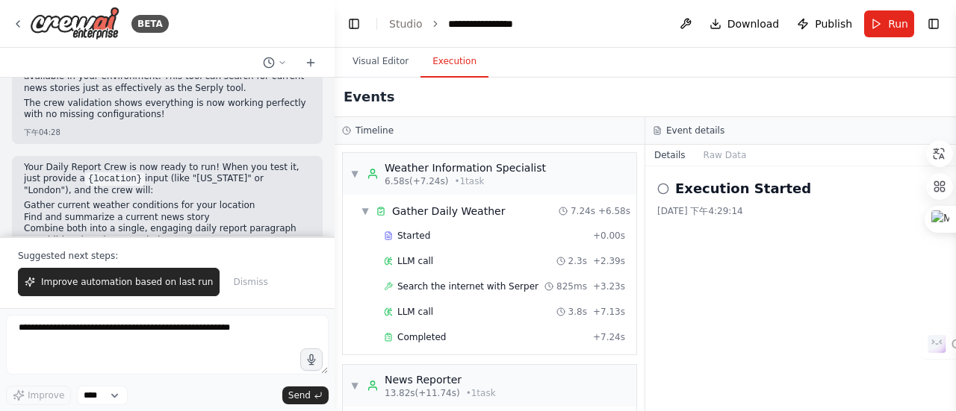
click at [440, 72] on button "Execution" at bounding box center [454, 61] width 68 height 31
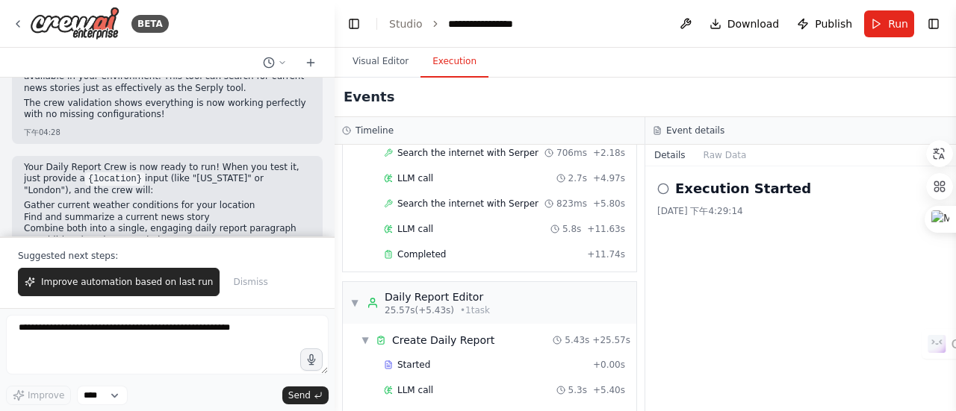
scroll to position [375, 0]
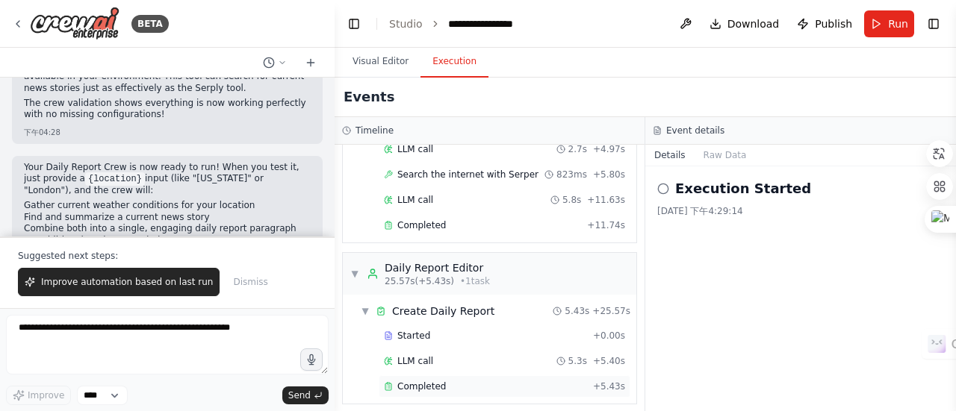
click at [464, 381] on div "Completed" at bounding box center [485, 387] width 203 height 12
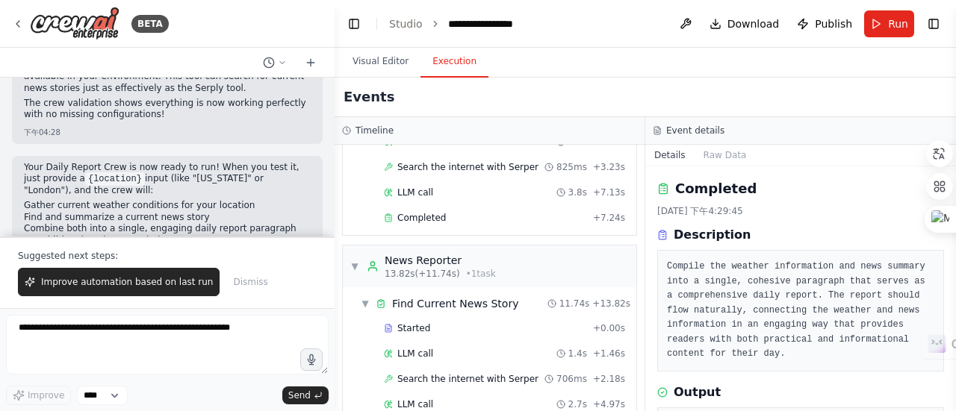
scroll to position [0, 0]
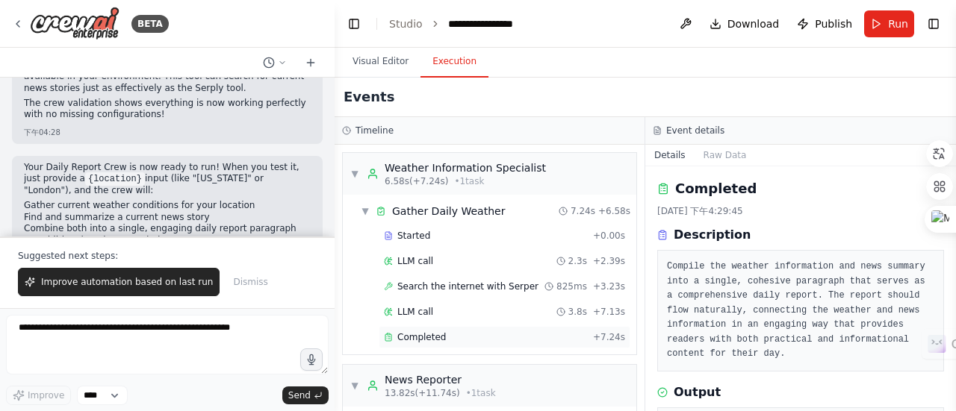
click at [449, 334] on div "Completed" at bounding box center [485, 337] width 203 height 12
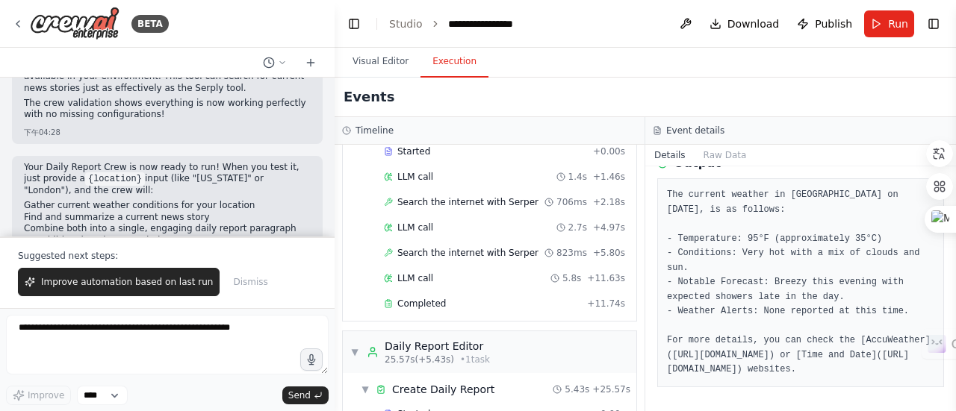
scroll to position [297, 0]
click at [508, 299] on div "Completed" at bounding box center [482, 303] width 197 height 12
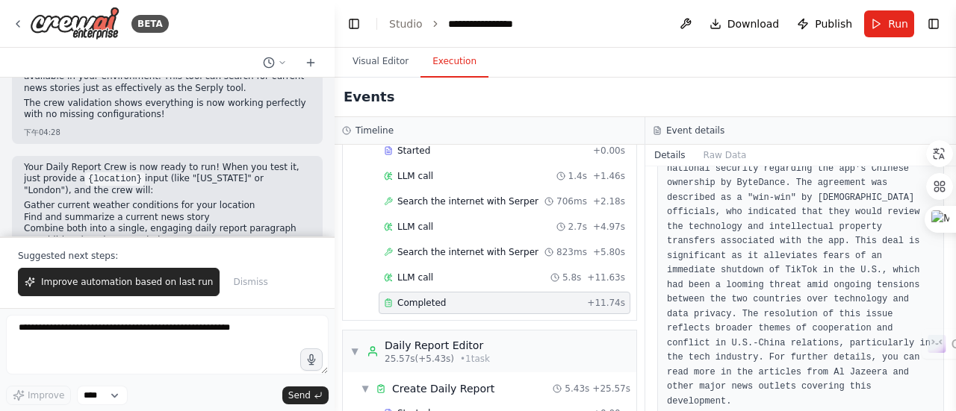
scroll to position [375, 0]
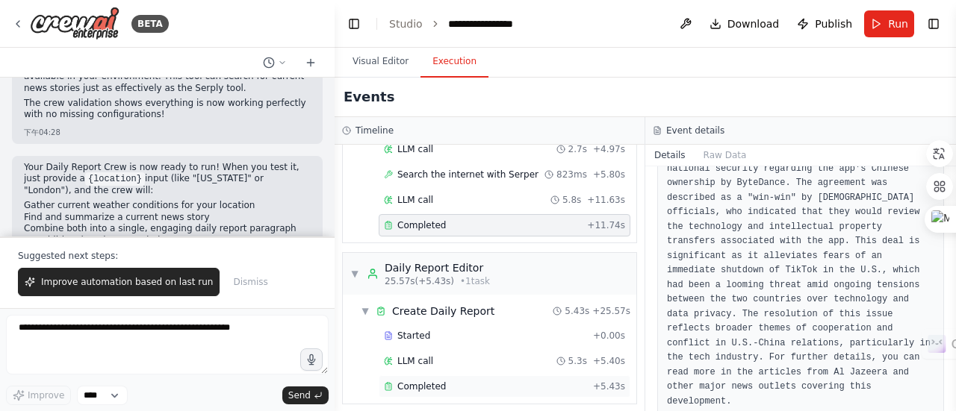
click at [530, 381] on div "Completed" at bounding box center [485, 387] width 203 height 12
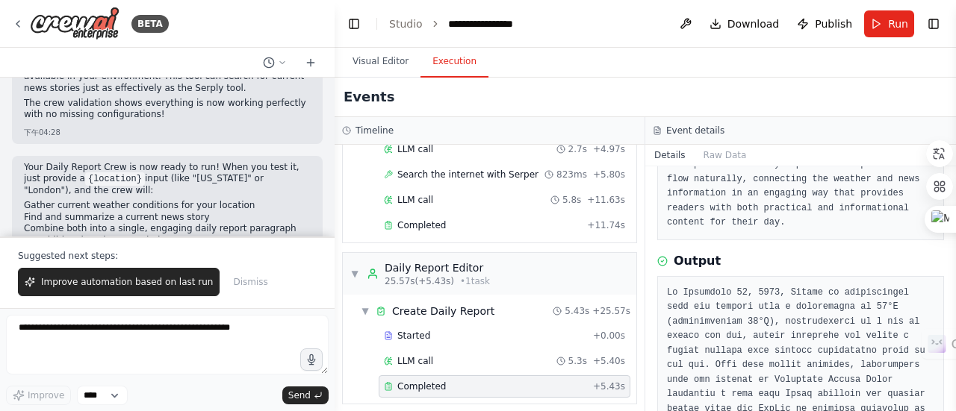
scroll to position [137, 0]
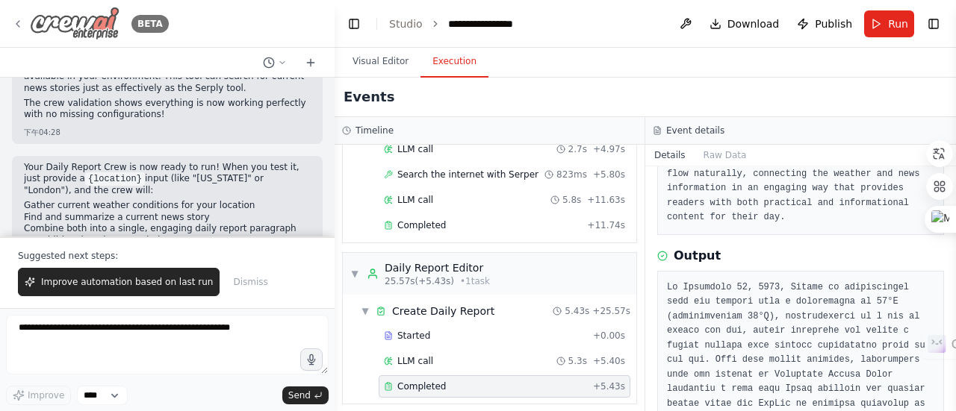
click at [21, 22] on icon at bounding box center [18, 24] width 12 height 12
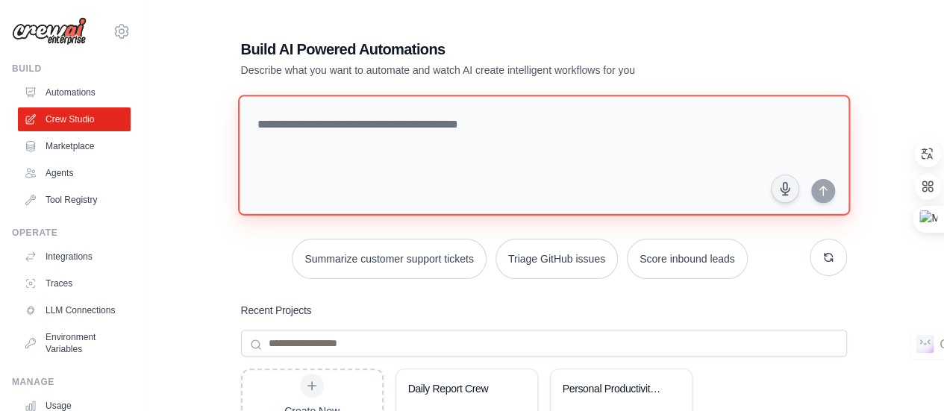
click at [303, 131] on textarea at bounding box center [543, 155] width 612 height 121
paste textarea "**********"
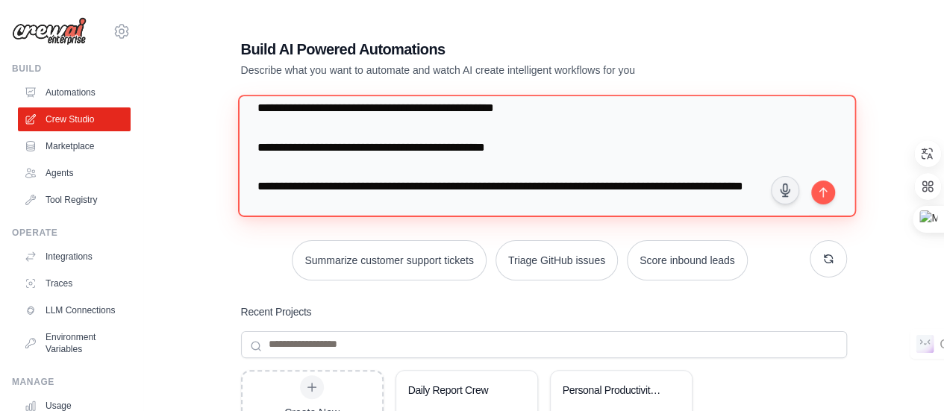
scroll to position [73, 0]
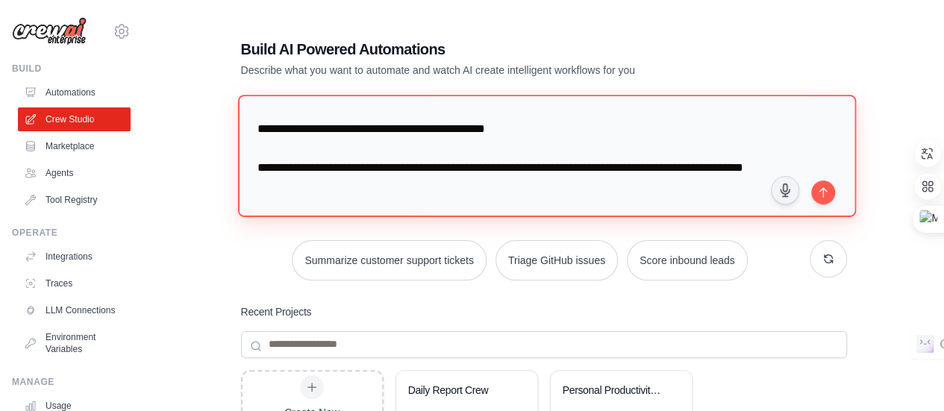
paste textarea "**********"
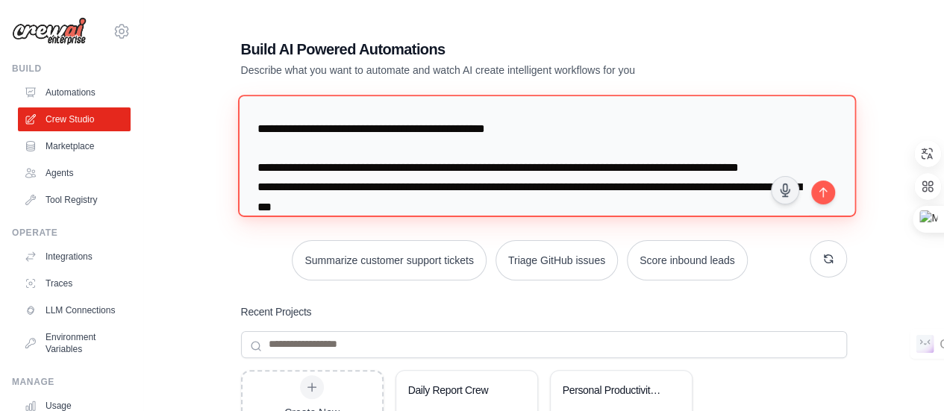
scroll to position [93, 0]
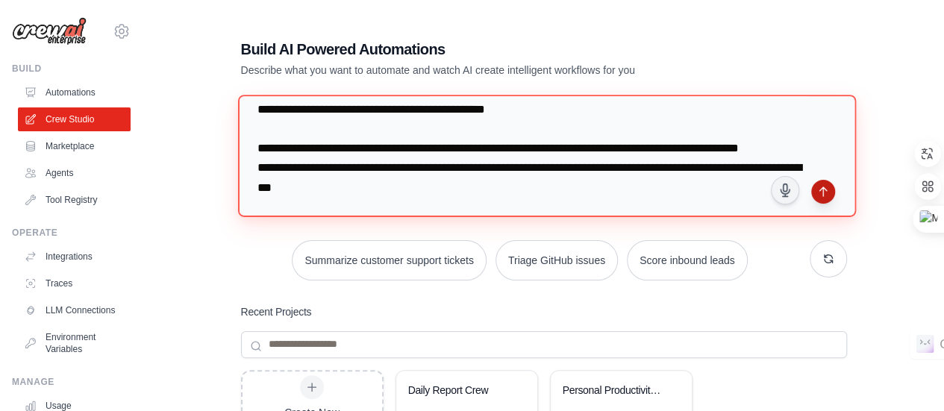
type textarea "**********"
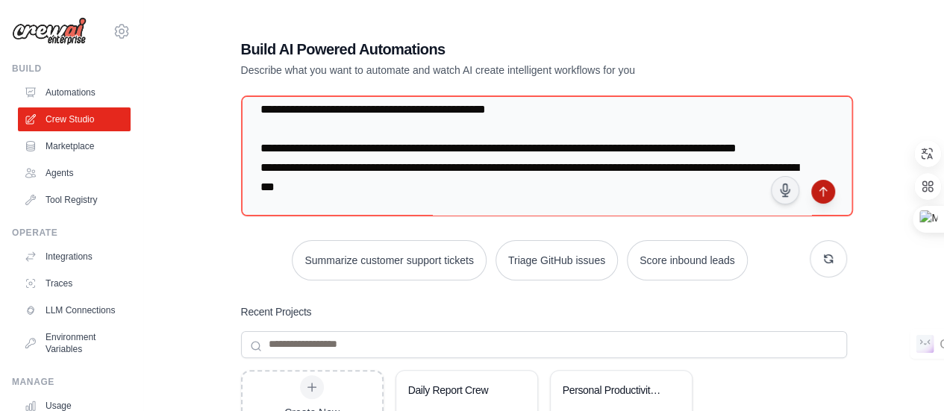
click at [824, 196] on button "submit" at bounding box center [823, 192] width 24 height 24
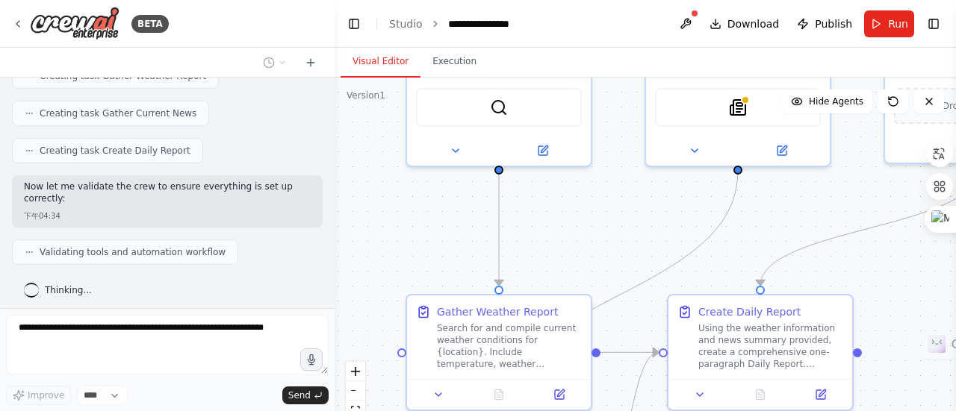
scroll to position [906, 0]
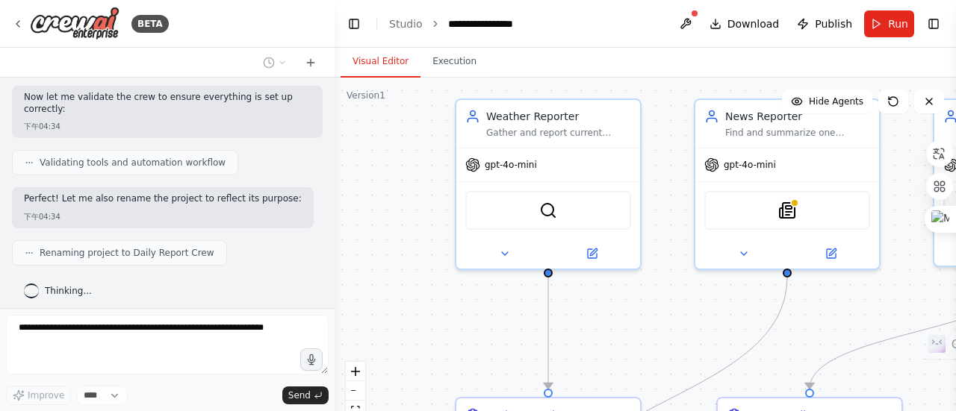
drag, startPoint x: 627, startPoint y: 234, endPoint x: 673, endPoint y: 180, distance: 70.4
click at [673, 180] on div ".deletable-edge-delete-btn { width: 20px; height: 20px; border: 0px solid #ffff…" at bounding box center [644, 264] width 621 height 373
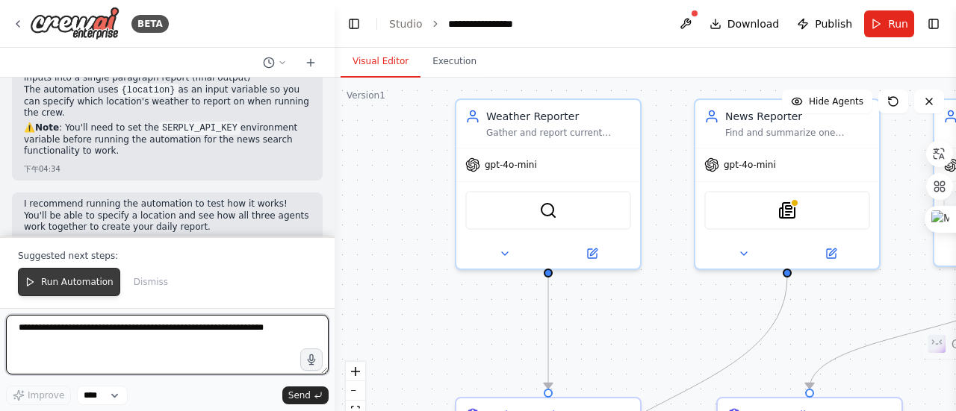
scroll to position [1437, 0]
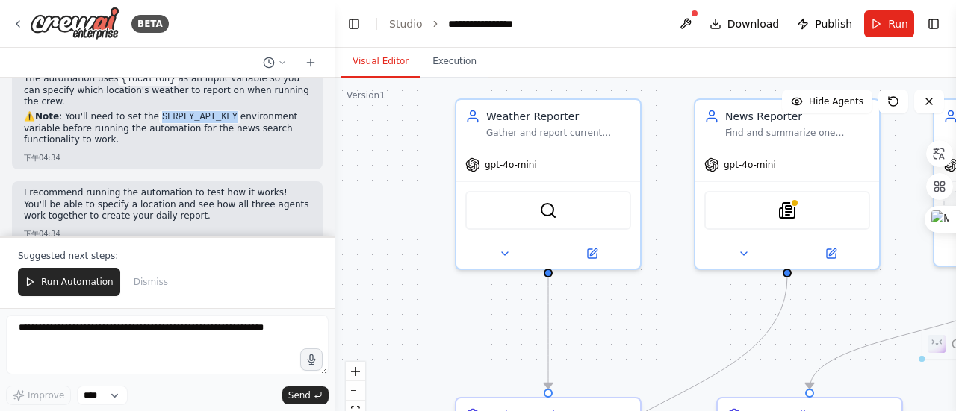
drag, startPoint x: 158, startPoint y: 96, endPoint x: 224, endPoint y: 104, distance: 66.2
click at [224, 110] on code "SERPLY_API_KEY" at bounding box center [199, 116] width 81 height 13
copy code "SERPLY_API_KEY"
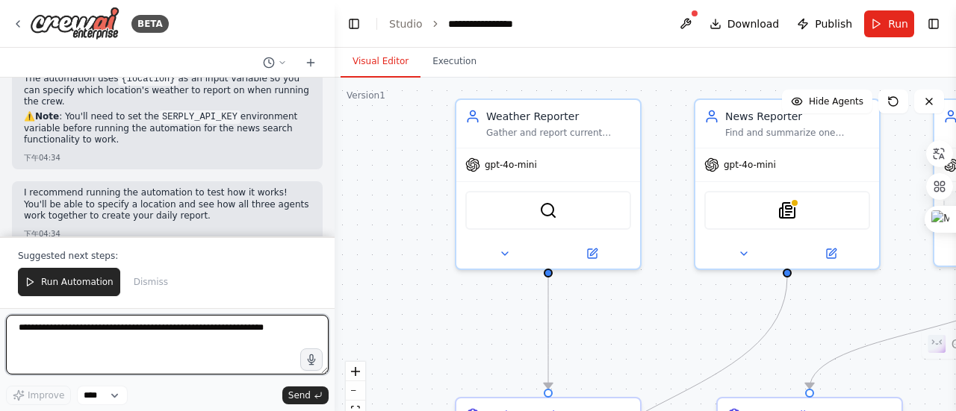
click at [176, 331] on textarea at bounding box center [167, 345] width 322 height 60
paste textarea "**********"
type textarea "**********"
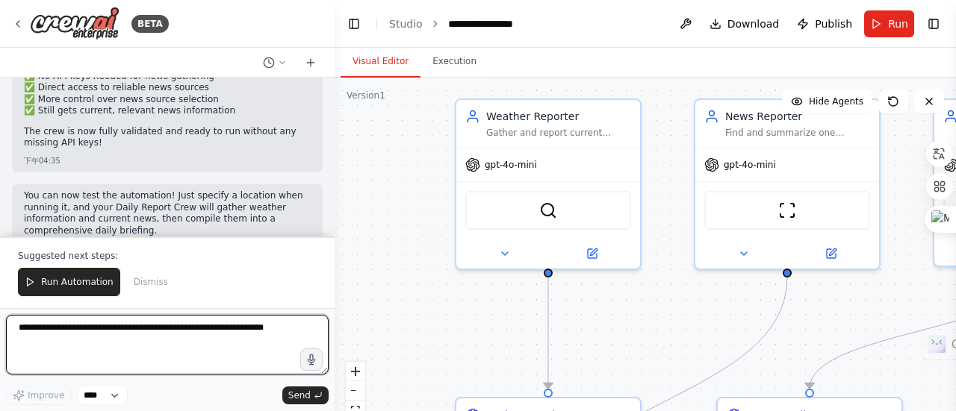
scroll to position [2738, 0]
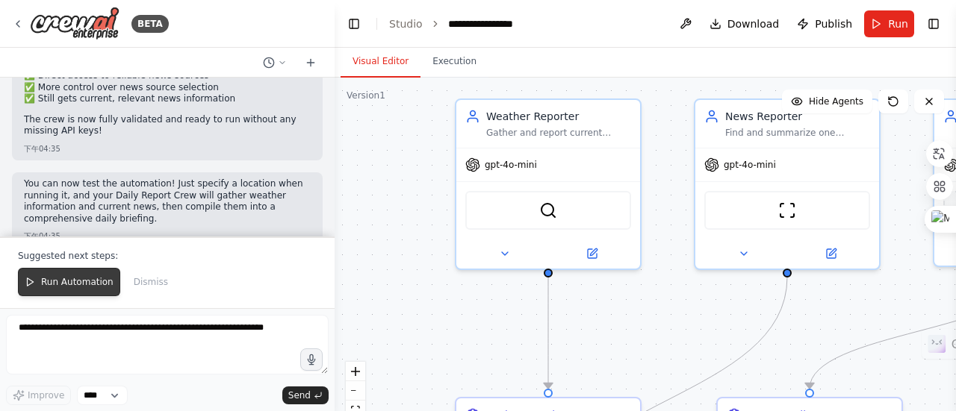
click at [65, 286] on span "Run Automation" at bounding box center [77, 282] width 72 height 12
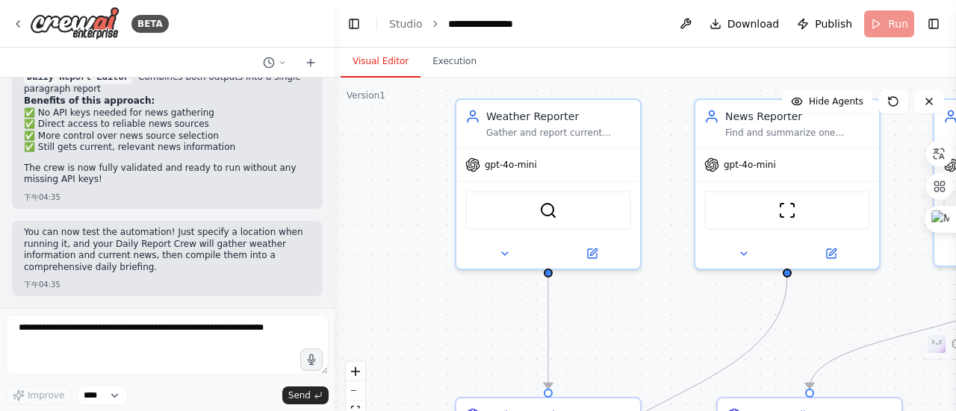
scroll to position [2667, 0]
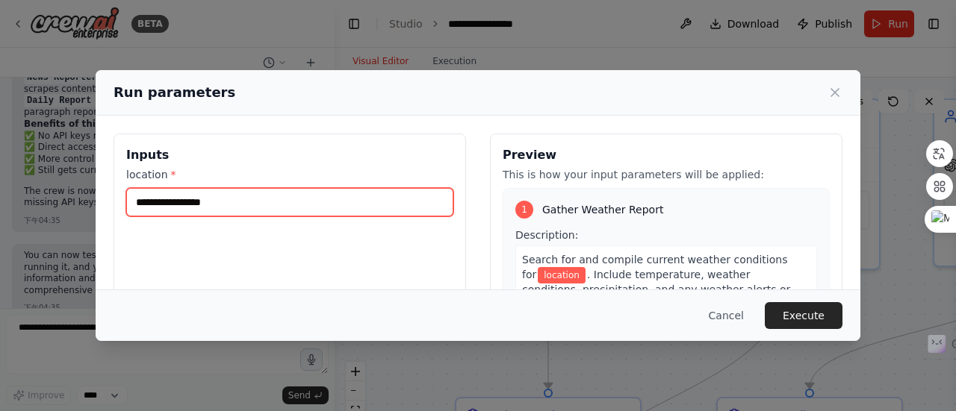
click at [268, 188] on input "location *" at bounding box center [289, 202] width 327 height 28
type input "******"
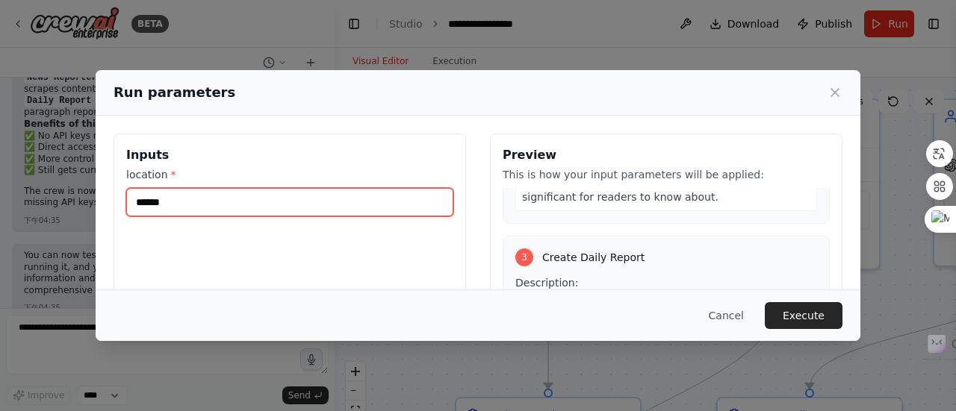
scroll to position [214, 0]
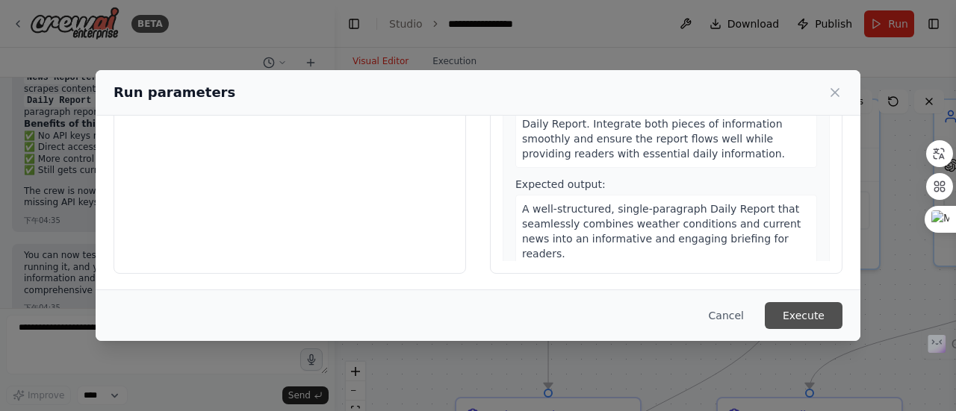
click at [802, 324] on button "Execute" at bounding box center [803, 315] width 78 height 27
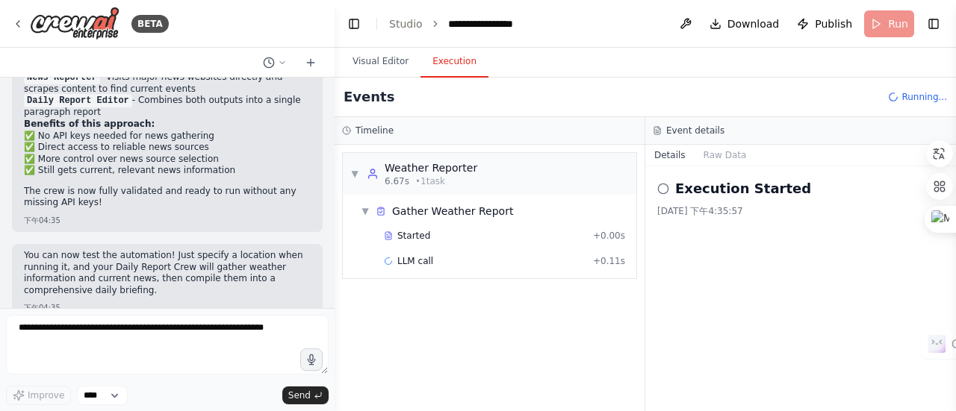
click at [453, 68] on button "Execution" at bounding box center [454, 61] width 68 height 31
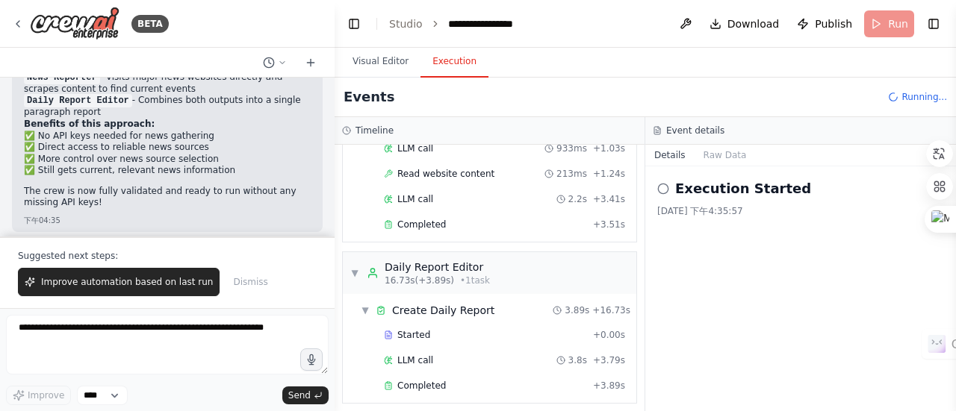
scroll to position [2738, 0]
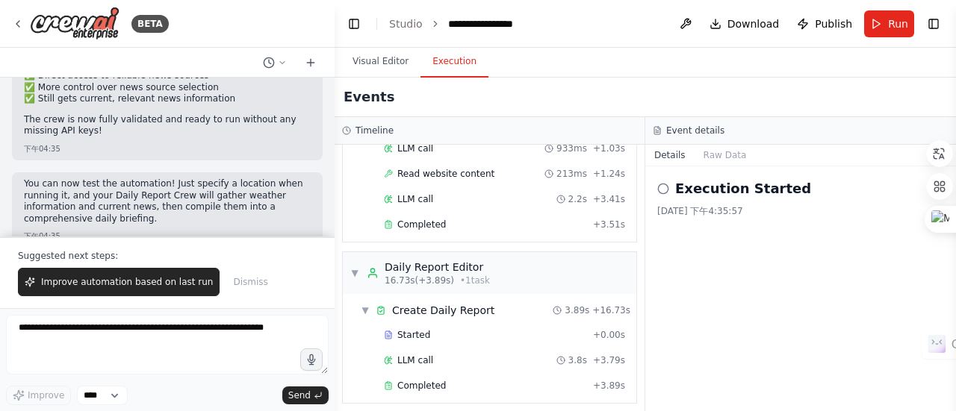
click at [675, 158] on button "Details" at bounding box center [669, 155] width 49 height 21
drag, startPoint x: 660, startPoint y: 191, endPoint x: 709, endPoint y: 217, distance: 55.8
click at [709, 217] on div "Execution Started [DATE] 下午4:35:57" at bounding box center [800, 288] width 311 height 245
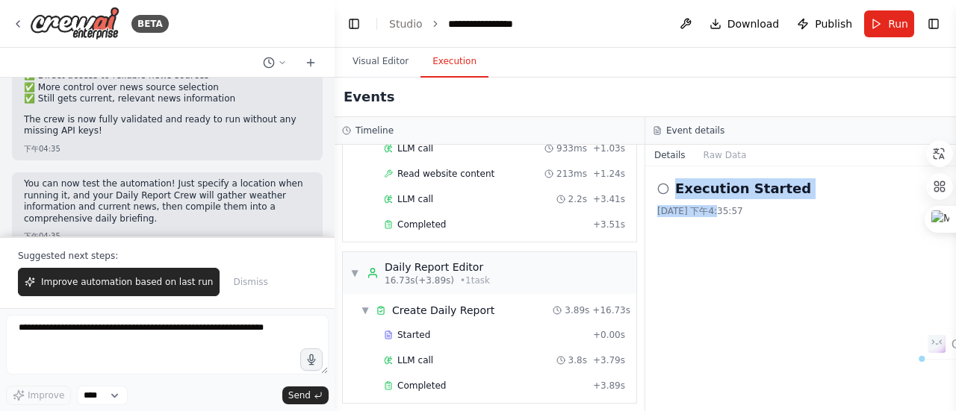
click at [734, 197] on h2 "Execution Started" at bounding box center [743, 188] width 136 height 21
click at [352, 25] on button "Toggle Left Sidebar" at bounding box center [353, 23] width 21 height 21
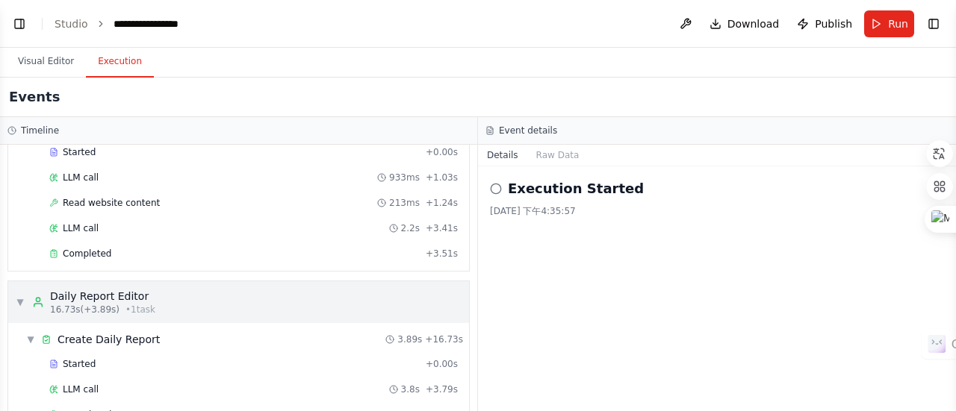
scroll to position [325, 0]
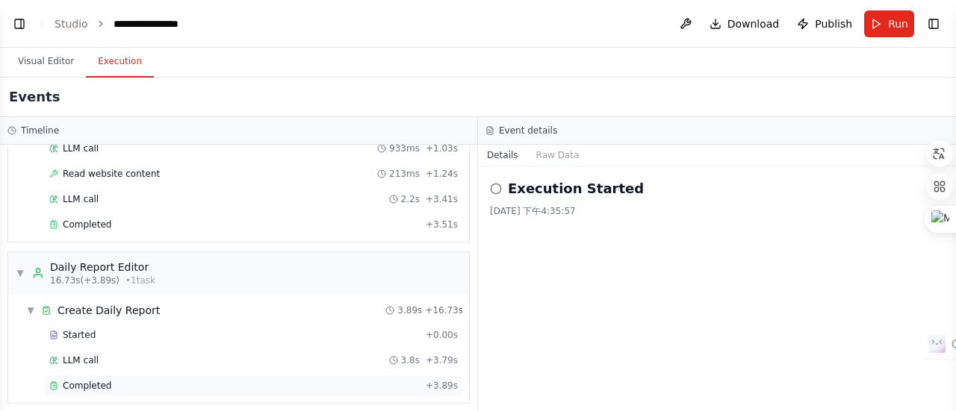
click at [216, 381] on div "Completed" at bounding box center [234, 386] width 370 height 12
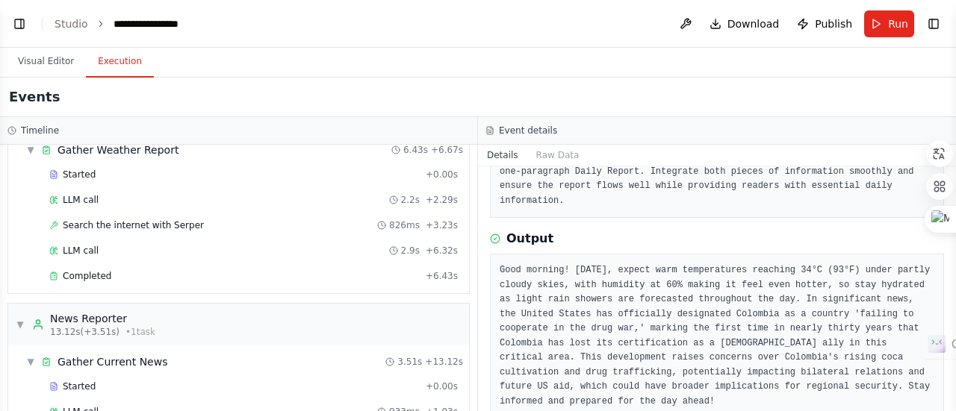
scroll to position [0, 0]
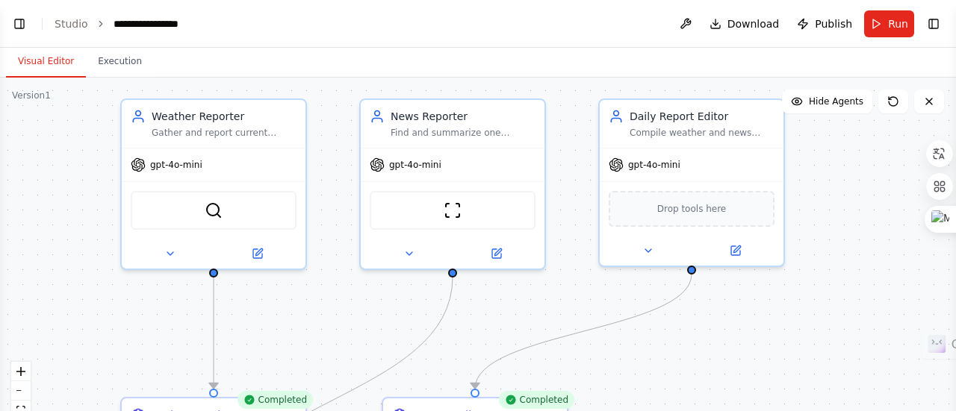
click at [56, 66] on button "Visual Editor" at bounding box center [46, 61] width 80 height 31
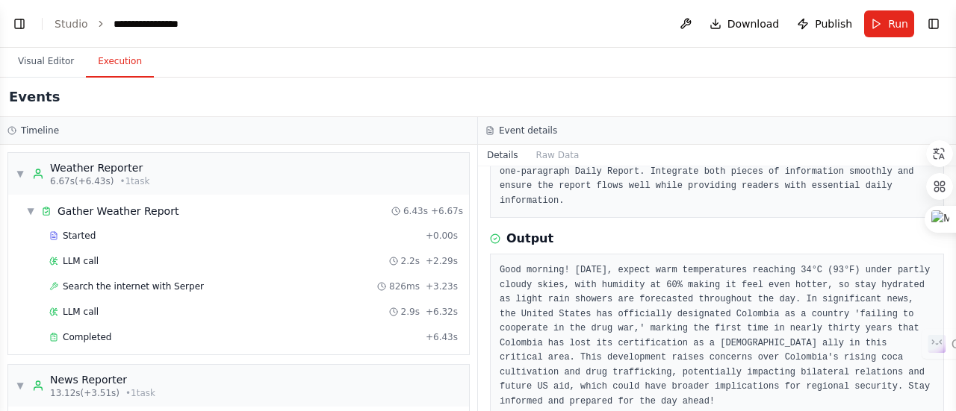
click at [134, 70] on button "Execution" at bounding box center [120, 61] width 68 height 31
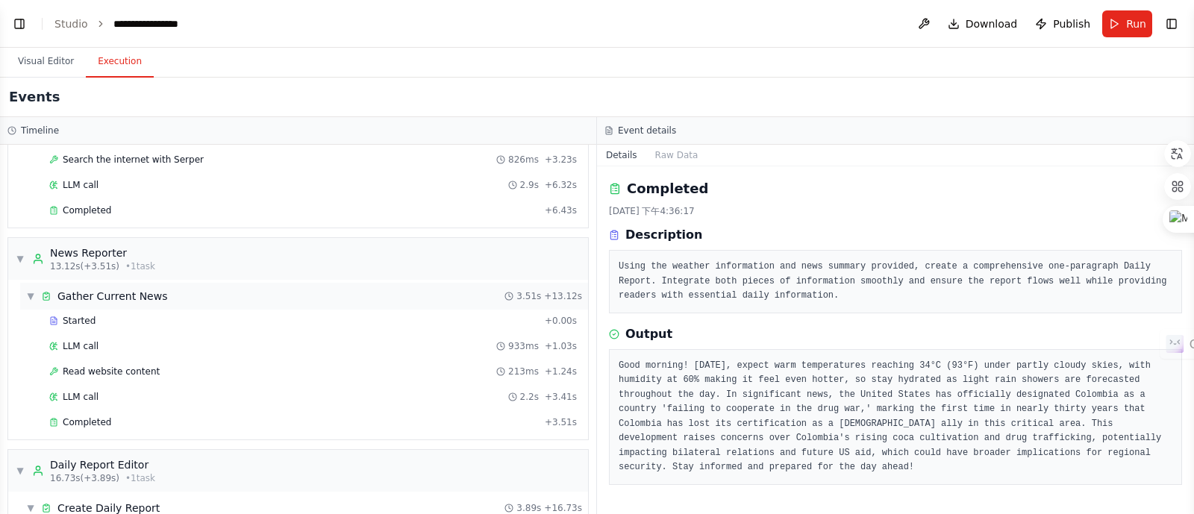
scroll to position [225, 0]
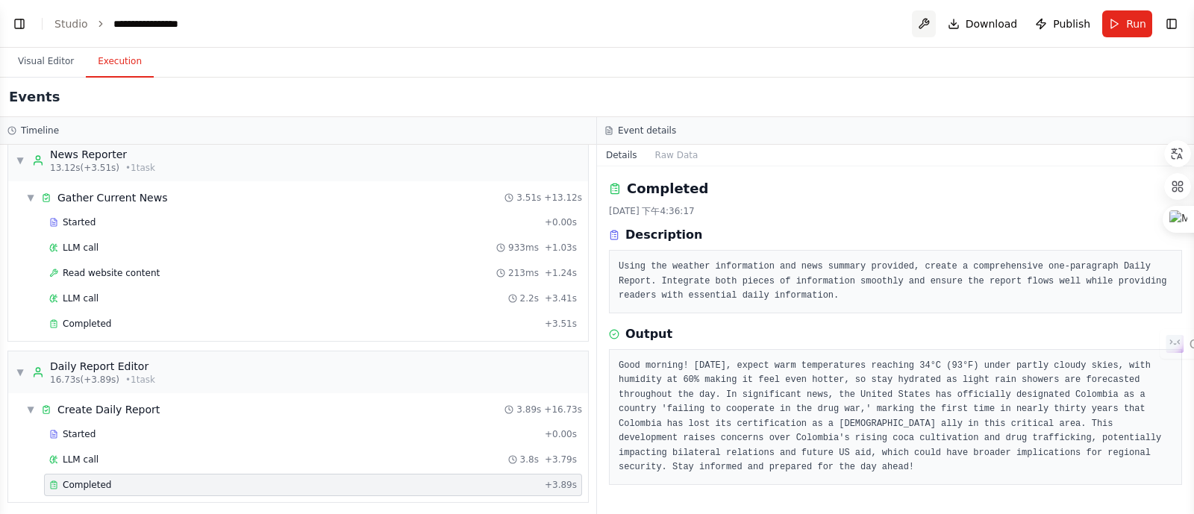
click at [931, 25] on button at bounding box center [924, 23] width 24 height 27
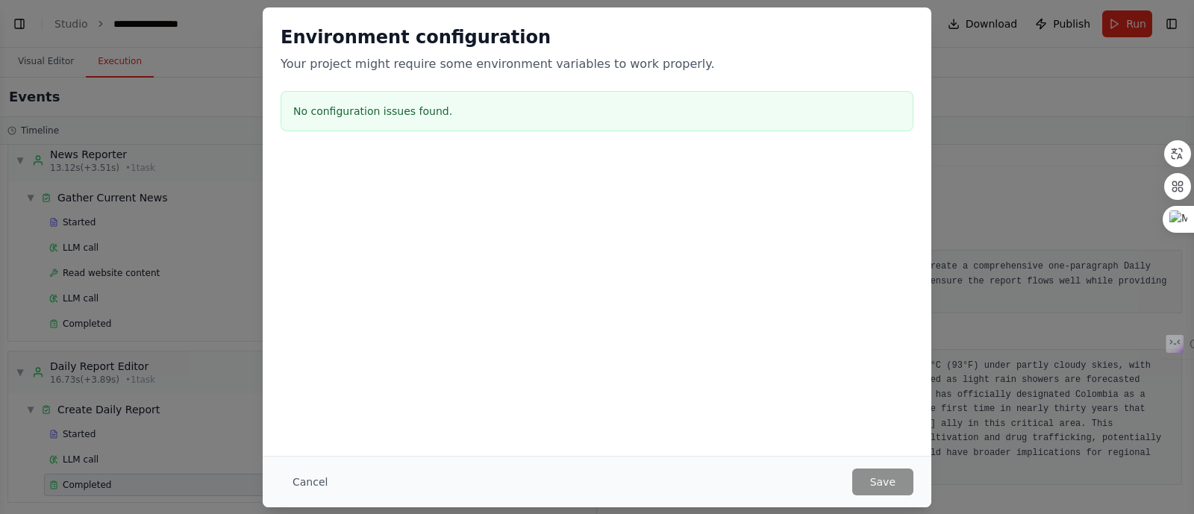
click at [305, 411] on div "Cancel Save" at bounding box center [597, 482] width 669 height 52
click at [298, 411] on button "Cancel" at bounding box center [310, 482] width 59 height 27
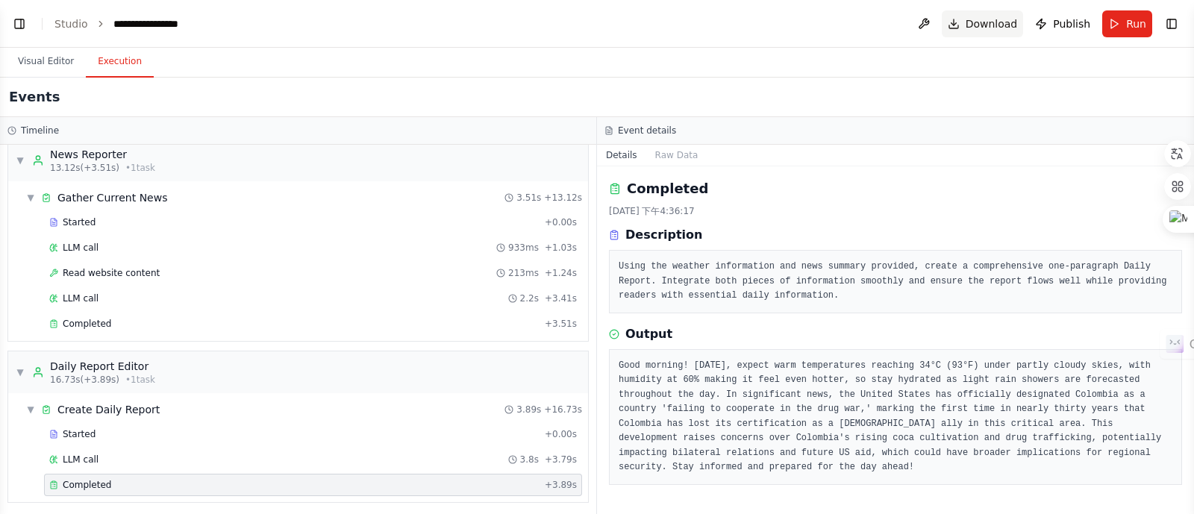
click at [955, 25] on span "Download" at bounding box center [992, 23] width 52 height 15
